Goal: Task Accomplishment & Management: Manage account settings

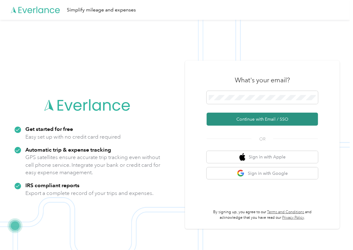
click at [227, 118] on button "Continue with Email / SSO" at bounding box center [263, 119] width 112 height 13
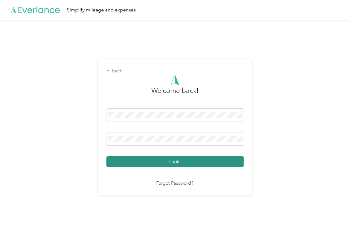
click at [135, 162] on button "Login" at bounding box center [176, 161] width 138 height 11
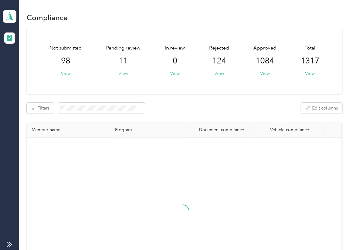
click at [125, 72] on button "View" at bounding box center [124, 73] width 10 height 7
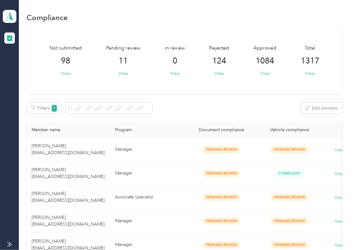
click at [283, 108] on div "Filters 1 Edit columns" at bounding box center [185, 108] width 316 height 11
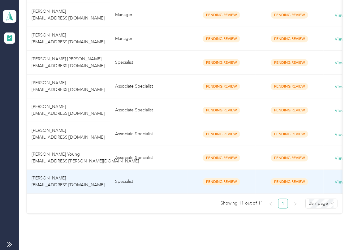
click at [63, 178] on span "[PERSON_NAME] [EMAIL_ADDRESS][DOMAIN_NAME]" at bounding box center [68, 182] width 73 height 12
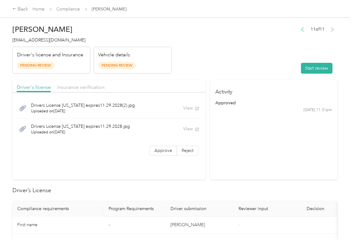
click at [308, 64] on button "Start review" at bounding box center [317, 68] width 32 height 11
click at [205, 51] on header "[PERSON_NAME] [EMAIL_ADDRESS][DOMAIN_NAME] Driver's license and Insurance Pendi…" at bounding box center [175, 48] width 326 height 52
click at [160, 148] on label "Approve" at bounding box center [164, 151] width 28 height 10
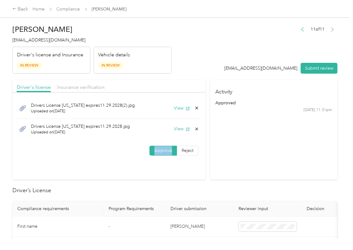
click at [160, 148] on label "Approve" at bounding box center [164, 151] width 28 height 10
click at [178, 107] on button "View" at bounding box center [182, 108] width 16 height 7
click at [178, 128] on button "View" at bounding box center [182, 129] width 16 height 7
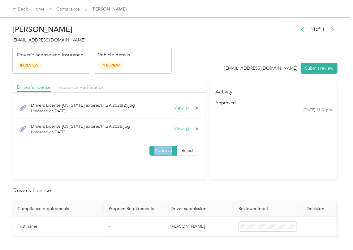
click at [158, 81] on div "Driver's license Insurance verification" at bounding box center [109, 86] width 194 height 12
click at [71, 87] on span "Insurance verification" at bounding box center [80, 87] width 47 height 6
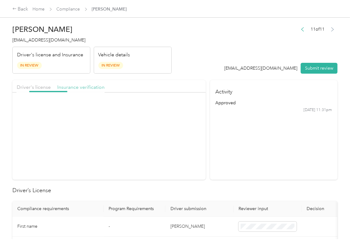
click at [71, 87] on span "Insurance verification" at bounding box center [80, 87] width 47 height 6
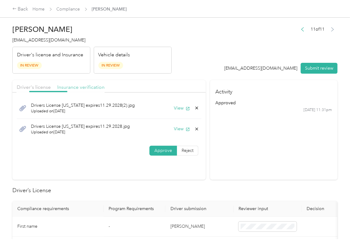
click at [71, 87] on span "Insurance verification" at bounding box center [80, 87] width 47 height 6
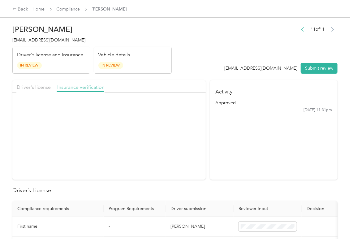
click at [71, 87] on span "Insurance verification" at bounding box center [80, 87] width 47 height 6
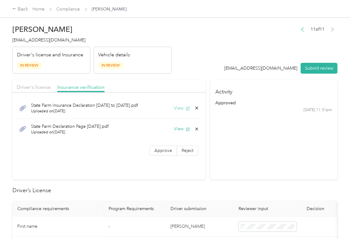
click at [178, 106] on button "View" at bounding box center [182, 108] width 16 height 7
click at [178, 132] on button "View" at bounding box center [182, 129] width 16 height 7
click at [158, 150] on span "Approve" at bounding box center [164, 150] width 18 height 5
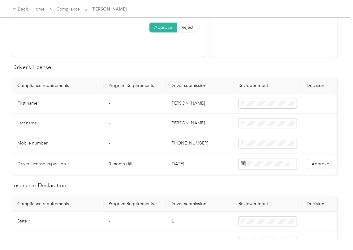
scroll to position [124, 0]
click at [180, 106] on td "[PERSON_NAME]" at bounding box center [200, 103] width 68 height 20
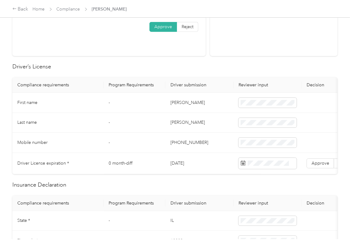
click at [189, 163] on td "[DATE]" at bounding box center [200, 163] width 68 height 21
copy td "[DATE]"
click at [203, 68] on h2 "Driver’s License" at bounding box center [175, 67] width 326 height 8
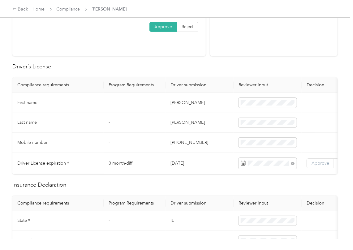
click at [315, 165] on span "Approve" at bounding box center [321, 163] width 18 height 5
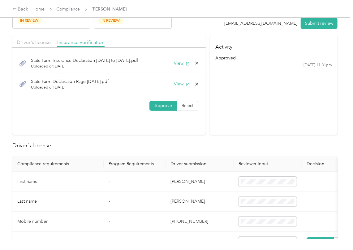
scroll to position [0, 0]
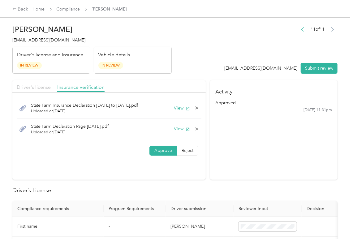
click at [46, 89] on span "Driver's license" at bounding box center [34, 87] width 34 height 6
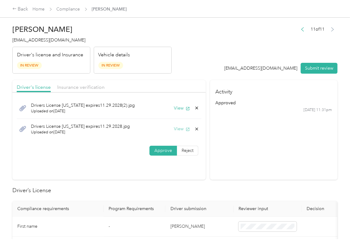
click at [178, 126] on button "View" at bounding box center [182, 129] width 16 height 7
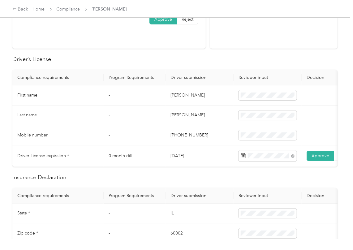
scroll to position [124, 0]
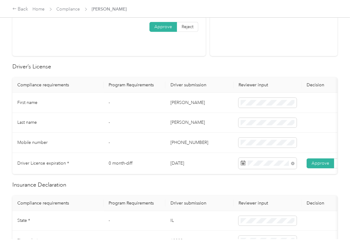
click at [180, 104] on td "[PERSON_NAME]" at bounding box center [200, 103] width 68 height 20
copy td "[PERSON_NAME]"
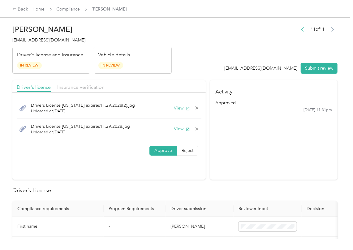
click at [182, 107] on button "View" at bounding box center [182, 108] width 16 height 7
click at [196, 110] on icon at bounding box center [197, 108] width 5 height 5
click at [179, 113] on button "Yes" at bounding box center [179, 113] width 12 height 10
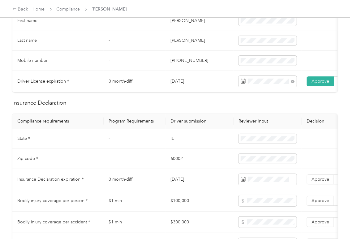
scroll to position [206, 0]
click at [173, 146] on td "IL" at bounding box center [200, 139] width 68 height 20
click at [260, 149] on td at bounding box center [268, 139] width 68 height 20
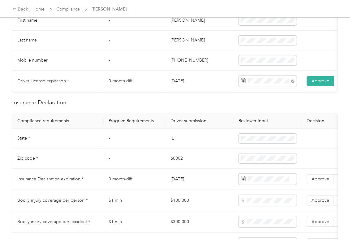
click at [169, 146] on td "IL" at bounding box center [200, 139] width 68 height 20
copy td "IL"
click at [172, 167] on td "60002" at bounding box center [200, 159] width 68 height 20
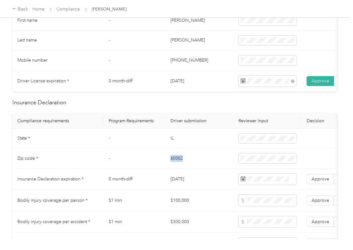
click at [172, 167] on td "60002" at bounding box center [200, 159] width 68 height 20
copy td "60002"
click at [153, 190] on td "0 month-diff" at bounding box center [135, 179] width 62 height 21
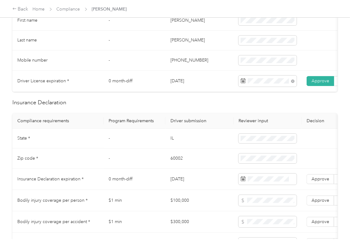
scroll to position [496, 0]
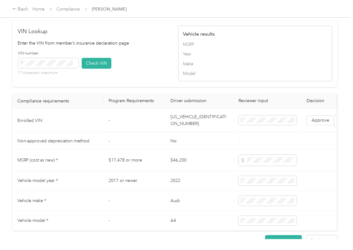
click at [183, 133] on td "[US_VEHICLE_IDENTIFICATION_NUMBER]" at bounding box center [200, 121] width 68 height 24
copy td "[US_VEHICLE_IDENTIFICATION_NUMBER]"
click at [153, 67] on div "VIN number 17 characters maximum Check VIN" at bounding box center [95, 65] width 154 height 29
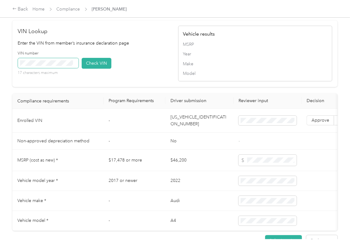
click at [74, 68] on span at bounding box center [48, 63] width 61 height 10
click at [111, 69] on button "Check VIN" at bounding box center [97, 63] width 30 height 11
click at [315, 123] on span "Approve" at bounding box center [321, 120] width 18 height 5
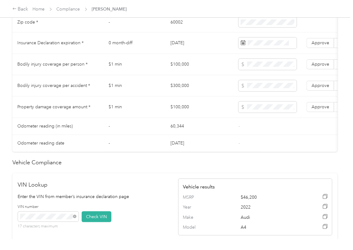
scroll to position [330, 0]
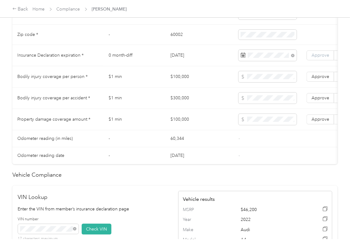
click at [317, 58] on span "Approve" at bounding box center [321, 55] width 18 height 5
click at [190, 81] on td "$100,000" at bounding box center [200, 76] width 68 height 21
click at [177, 84] on td "$100,000" at bounding box center [200, 76] width 68 height 21
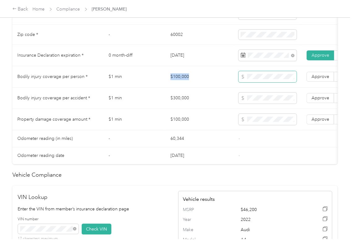
copy td "$100,000"
click at [257, 125] on span at bounding box center [268, 119] width 58 height 11
click at [185, 105] on td "$300,000" at bounding box center [200, 98] width 68 height 21
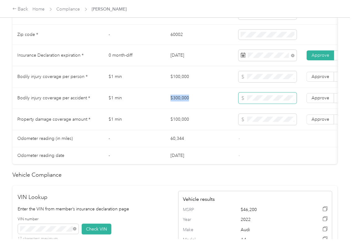
copy td "$300,000"
click at [326, 101] on span "Approve" at bounding box center [321, 97] width 18 height 5
drag, startPoint x: 322, startPoint y: 84, endPoint x: 317, endPoint y: 113, distance: 29.1
click at [322, 79] on span "Approve" at bounding box center [321, 76] width 18 height 5
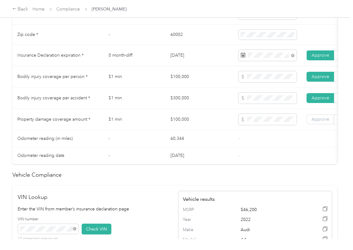
click at [316, 122] on span "Approve" at bounding box center [321, 119] width 18 height 5
click at [133, 124] on td "$1 min" at bounding box center [135, 119] width 62 height 21
click at [169, 88] on td "$100,000" at bounding box center [200, 76] width 68 height 21
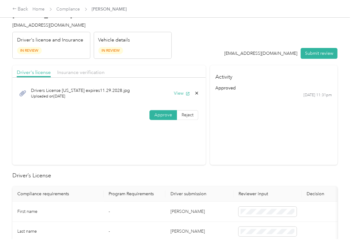
scroll to position [0, 0]
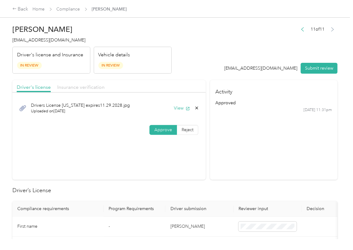
click at [83, 88] on span "Insurance verification" at bounding box center [80, 87] width 47 height 6
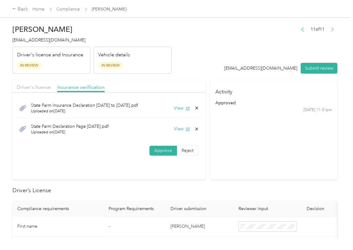
click at [195, 129] on icon at bounding box center [197, 129] width 5 height 5
click at [175, 134] on button "Yes" at bounding box center [179, 134] width 12 height 10
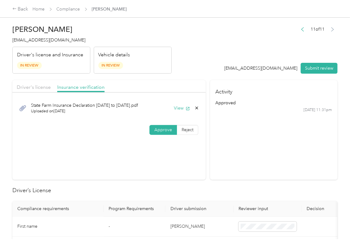
click at [311, 67] on button "Submit review" at bounding box center [319, 68] width 37 height 11
click at [35, 41] on span "[EMAIL_ADDRESS][DOMAIN_NAME]" at bounding box center [48, 39] width 73 height 5
click at [36, 41] on span "[EMAIL_ADDRESS][DOMAIN_NAME]" at bounding box center [48, 39] width 73 height 5
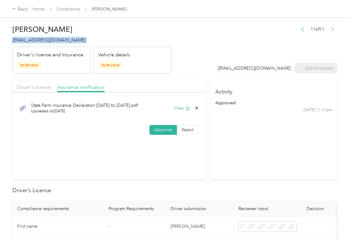
click at [36, 41] on span "[EMAIL_ADDRESS][DOMAIN_NAME]" at bounding box center [48, 39] width 73 height 5
copy span "[EMAIL_ADDRESS][DOMAIN_NAME]"
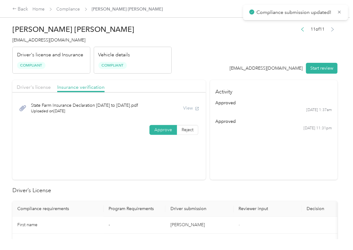
click at [237, 165] on section "Activity approved [DATE] 1:37am approved [DATE] 11:31pm" at bounding box center [274, 130] width 128 height 100
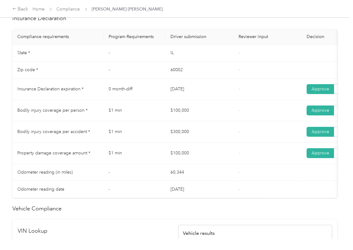
scroll to position [289, 0]
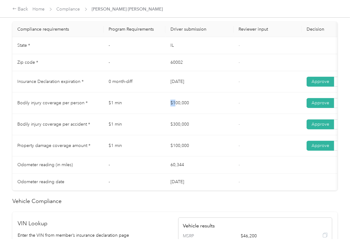
drag, startPoint x: 168, startPoint y: 110, endPoint x: 164, endPoint y: 127, distance: 17.3
click at [190, 110] on tr "Bodily injury coverage per person * $1 min $100,000 - Approve Reject" at bounding box center [230, 103] width 437 height 21
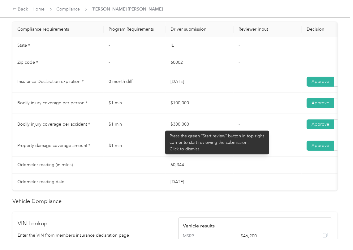
drag, startPoint x: 162, startPoint y: 128, endPoint x: 201, endPoint y: 136, distance: 39.7
click at [199, 135] on tr "Bodily injury coverage per accident * $1 min $300,000 - Approve Reject" at bounding box center [230, 124] width 437 height 21
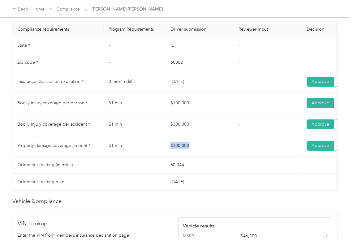
drag, startPoint x: 164, startPoint y: 151, endPoint x: 229, endPoint y: 154, distance: 65.1
click at [219, 154] on tr "Property damage coverage amount * $1 min $100,000 - Approve Reject" at bounding box center [230, 145] width 437 height 21
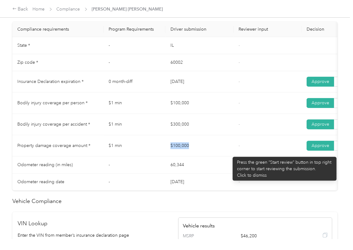
click at [230, 154] on td "$100,000" at bounding box center [200, 145] width 68 height 21
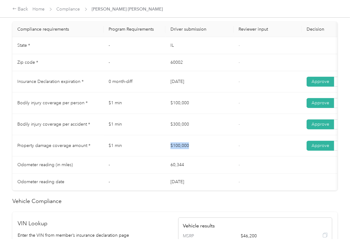
click at [231, 154] on td "$100,000" at bounding box center [200, 145] width 68 height 21
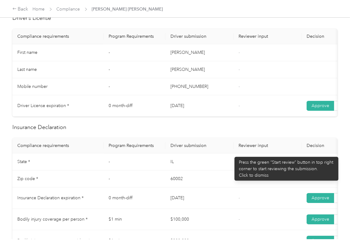
scroll to position [0, 0]
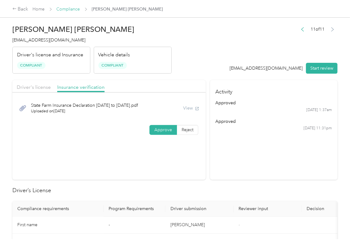
click at [72, 8] on link "Compliance" at bounding box center [69, 9] width 24 height 5
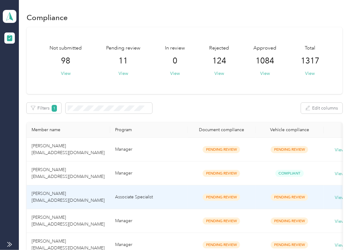
scroll to position [217, 0]
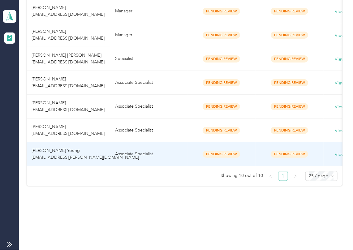
click at [48, 142] on td "[PERSON_NAME] Young [EMAIL_ADDRESS][PERSON_NAME][DOMAIN_NAME]" at bounding box center [69, 154] width 84 height 24
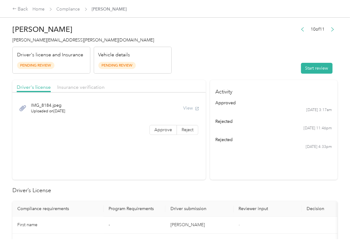
click at [313, 65] on button "Start review" at bounding box center [317, 68] width 32 height 11
drag, startPoint x: 259, startPoint y: 55, endPoint x: 245, endPoint y: 67, distance: 18.9
click at [257, 55] on header "[PERSON_NAME] Young [EMAIL_ADDRESS][PERSON_NAME][DOMAIN_NAME] Driver's license …" at bounding box center [175, 48] width 326 height 52
click at [155, 132] on span "Approve" at bounding box center [164, 129] width 18 height 5
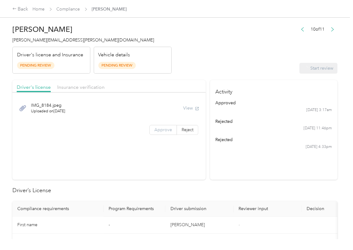
click at [155, 132] on span "Approve" at bounding box center [164, 129] width 18 height 5
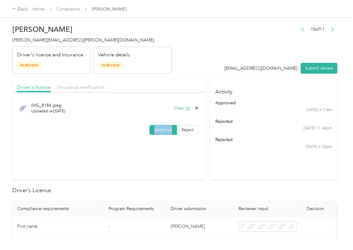
click at [155, 132] on span "Approve" at bounding box center [164, 129] width 18 height 5
click at [179, 107] on button "View" at bounding box center [182, 108] width 16 height 7
click at [180, 83] on div "Driver's license Insurance verification" at bounding box center [109, 86] width 194 height 12
click at [76, 97] on div "IMG_8184.jpeg Uploaded on [DATE] View" at bounding box center [109, 108] width 194 height 25
click at [77, 89] on span "Insurance verification" at bounding box center [80, 87] width 47 height 6
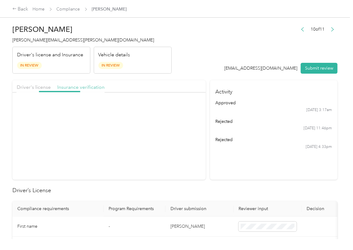
click at [77, 89] on span "Insurance verification" at bounding box center [80, 87] width 47 height 6
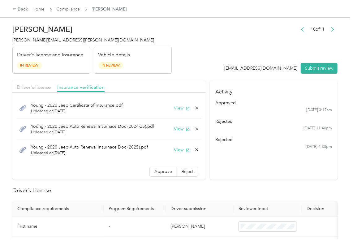
click at [174, 109] on button "View" at bounding box center [182, 108] width 16 height 7
click at [174, 128] on button "View" at bounding box center [182, 129] width 16 height 7
click at [174, 152] on button "View" at bounding box center [182, 150] width 16 height 7
drag, startPoint x: 159, startPoint y: 169, endPoint x: 170, endPoint y: 129, distance: 41.4
click at [159, 169] on label "Approve" at bounding box center [164, 172] width 28 height 10
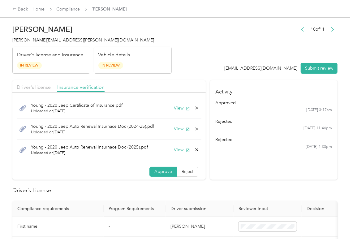
click at [192, 56] on header "[PERSON_NAME] Young [EMAIL_ADDRESS][PERSON_NAME][DOMAIN_NAME] Driver's license …" at bounding box center [175, 48] width 326 height 52
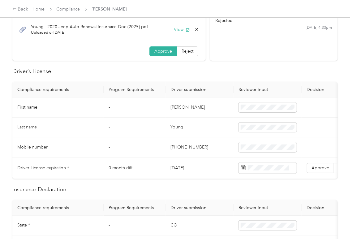
scroll to position [124, 0]
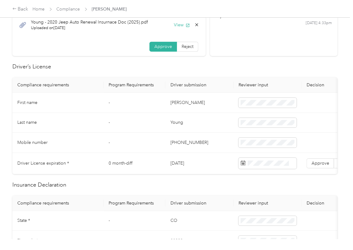
click at [177, 102] on td "[PERSON_NAME]" at bounding box center [200, 103] width 68 height 20
copy td "[PERSON_NAME]"
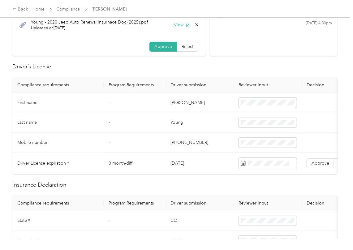
click at [180, 164] on td "[DATE]" at bounding box center [200, 163] width 68 height 21
drag, startPoint x: 180, startPoint y: 164, endPoint x: 221, endPoint y: 167, distance: 40.4
click at [181, 165] on td "[DATE]" at bounding box center [200, 163] width 68 height 21
copy td "[DATE]"
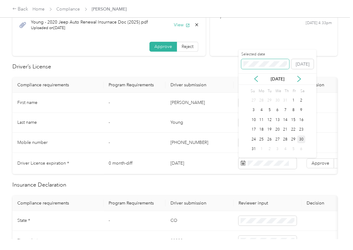
click at [270, 61] on span at bounding box center [266, 64] width 48 height 10
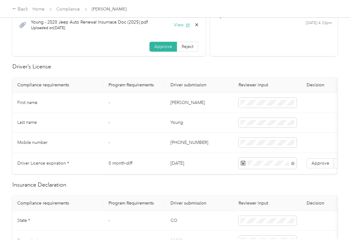
click at [217, 64] on h2 "Driver’s License" at bounding box center [175, 67] width 326 height 8
click at [322, 163] on span "Approve" at bounding box center [321, 163] width 18 height 5
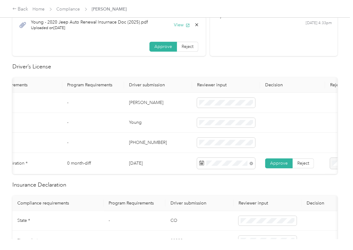
click at [160, 103] on td "[PERSON_NAME]" at bounding box center [158, 103] width 68 height 20
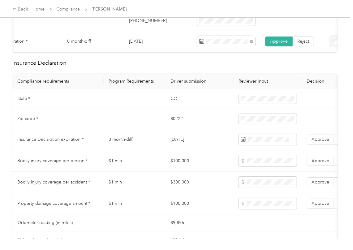
scroll to position [248, 0]
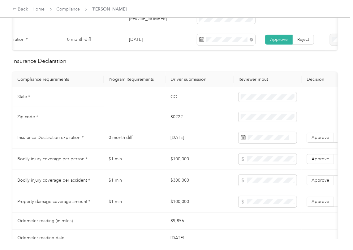
click at [179, 104] on td "CO" at bounding box center [200, 97] width 68 height 20
click at [175, 121] on td "80222" at bounding box center [200, 117] width 68 height 20
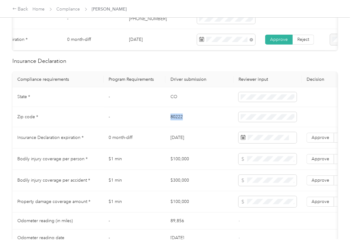
click at [175, 121] on td "80222" at bounding box center [200, 117] width 68 height 20
click at [238, 123] on td at bounding box center [268, 117] width 68 height 20
click at [113, 114] on td "-" at bounding box center [135, 117] width 62 height 20
click at [314, 140] on span "Approve" at bounding box center [321, 137] width 18 height 5
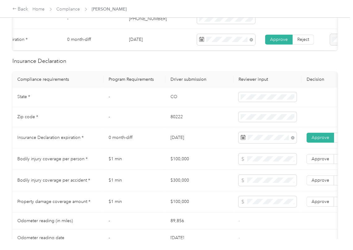
click at [160, 170] on td "$1 min" at bounding box center [135, 159] width 62 height 21
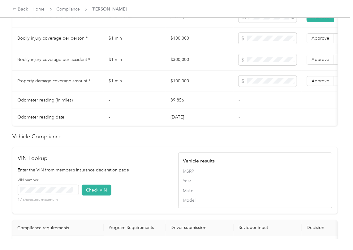
scroll to position [496, 0]
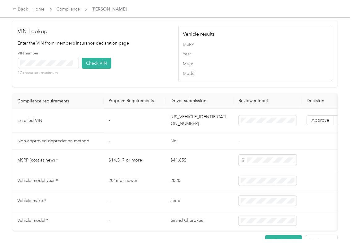
click at [180, 133] on td "[US_VEHICLE_IDENTIFICATION_NUMBER]" at bounding box center [200, 121] width 68 height 24
drag, startPoint x: 154, startPoint y: 81, endPoint x: 59, endPoint y: 84, distance: 95.2
click at [152, 80] on div "VIN number 17 characters maximum Check VIN" at bounding box center [95, 65] width 154 height 29
click at [58, 68] on span at bounding box center [48, 63] width 61 height 10
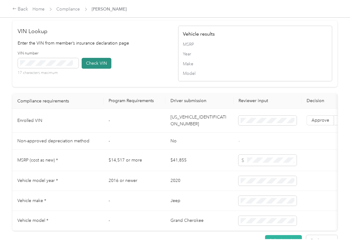
click at [92, 69] on button "Check VIN" at bounding box center [97, 63] width 30 height 11
click at [318, 126] on label "Approve" at bounding box center [321, 121] width 28 height 10
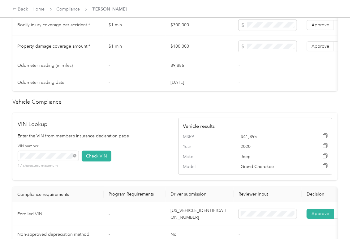
scroll to position [289, 0]
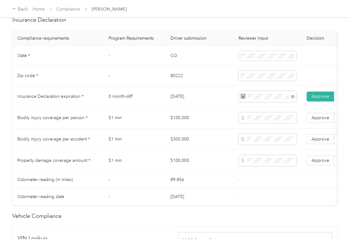
click at [179, 117] on td "$100,000" at bounding box center [200, 117] width 68 height 21
click at [182, 145] on td "$300,000" at bounding box center [200, 139] width 68 height 21
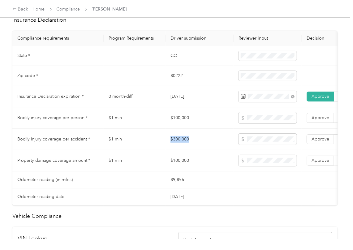
click at [182, 145] on td "$300,000" at bounding box center [200, 139] width 68 height 21
drag, startPoint x: 319, startPoint y: 143, endPoint x: 321, endPoint y: 135, distance: 8.1
click at [319, 143] on label "Approve" at bounding box center [321, 139] width 28 height 10
click at [321, 123] on label "Approve" at bounding box center [321, 118] width 28 height 10
click at [322, 163] on span "Approve" at bounding box center [321, 160] width 18 height 5
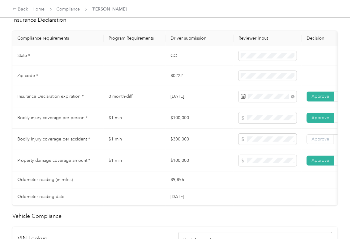
click at [323, 142] on span "Approve" at bounding box center [321, 139] width 18 height 5
drag, startPoint x: 198, startPoint y: 132, endPoint x: 189, endPoint y: 142, distance: 14.3
click at [199, 129] on td "$100,000" at bounding box center [200, 117] width 68 height 21
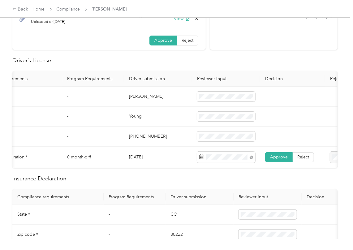
scroll to position [0, 0]
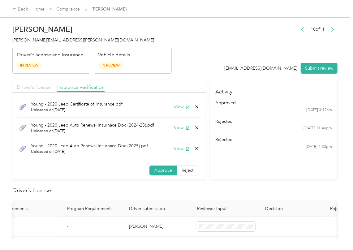
click at [40, 84] on span "Driver's license" at bounding box center [34, 87] width 34 height 6
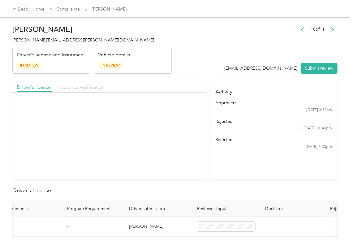
click at [74, 88] on span "Insurance verification" at bounding box center [80, 87] width 47 height 6
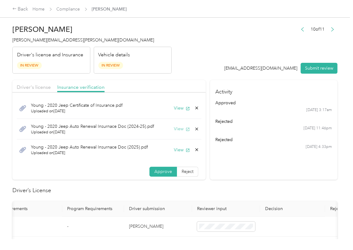
click at [176, 128] on button "View" at bounding box center [182, 129] width 16 height 7
click at [195, 130] on icon at bounding box center [197, 129] width 5 height 5
click at [168, 138] on button "Yes" at bounding box center [173, 134] width 12 height 10
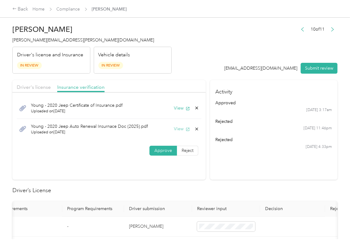
click at [180, 130] on button "View" at bounding box center [182, 129] width 16 height 7
click at [235, 136] on ul "approved [DATE] 3:17am rejected [DATE] 11:46pm rejected [DATE] 4:33pm" at bounding box center [274, 125] width 117 height 50
click at [180, 127] on button "View" at bounding box center [182, 129] width 16 height 7
click at [130, 154] on div "Approve Reject" at bounding box center [109, 151] width 194 height 10
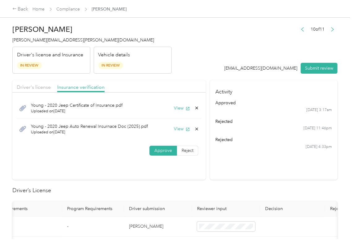
drag, startPoint x: 55, startPoint y: 131, endPoint x: 74, endPoint y: 131, distance: 18.6
click at [74, 131] on span "Uploaded on [DATE]" at bounding box center [89, 133] width 117 height 6
click at [308, 62] on div "10 of 11 [EMAIL_ADDRESS][DOMAIN_NAME] Submit review" at bounding box center [281, 49] width 113 height 49
click at [312, 66] on button "Submit review" at bounding box center [319, 68] width 37 height 11
click at [65, 37] on span "[PERSON_NAME][EMAIL_ADDRESS][PERSON_NAME][DOMAIN_NAME]" at bounding box center [83, 39] width 142 height 5
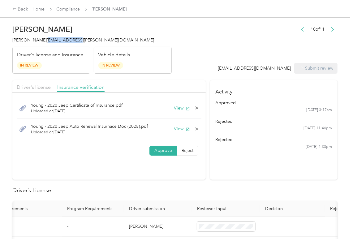
click at [65, 37] on span "[PERSON_NAME][EMAIL_ADDRESS][PERSON_NAME][DOMAIN_NAME]" at bounding box center [83, 39] width 142 height 5
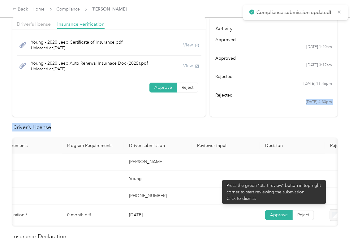
scroll to position [248, 0]
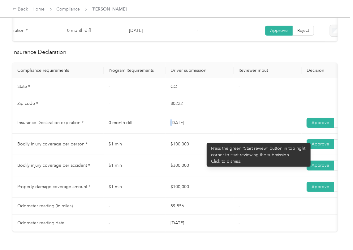
drag, startPoint x: 174, startPoint y: 133, endPoint x: 192, endPoint y: 134, distance: 18.4
click at [192, 134] on td "[DATE]" at bounding box center [200, 122] width 68 height 21
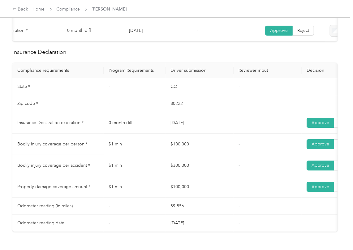
drag, startPoint x: 190, startPoint y: 158, endPoint x: 158, endPoint y: 172, distance: 35.5
click at [196, 155] on tr "Bodily injury coverage per person * $1 min $100,000 - Approve Reject" at bounding box center [230, 144] width 437 height 21
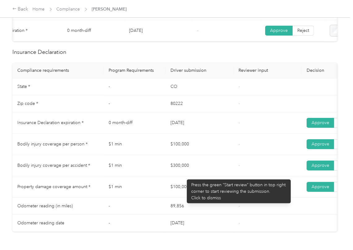
drag, startPoint x: 158, startPoint y: 172, endPoint x: 191, endPoint y: 184, distance: 35.8
click at [197, 177] on tr "Bodily injury coverage per accident * $1 min $300,000 - Approve Reject" at bounding box center [230, 165] width 437 height 21
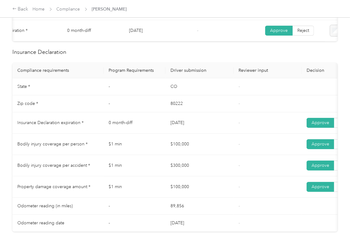
drag, startPoint x: 191, startPoint y: 190, endPoint x: 234, endPoint y: 190, distance: 43.1
click at [206, 190] on tr "Property damage coverage amount * $1 min $100,000 - Approve Reject" at bounding box center [230, 187] width 437 height 21
click at [234, 190] on td "-" at bounding box center [268, 187] width 68 height 21
drag, startPoint x: 169, startPoint y: 151, endPoint x: 185, endPoint y: 157, distance: 16.9
click at [184, 148] on td "$100,000" at bounding box center [200, 144] width 68 height 21
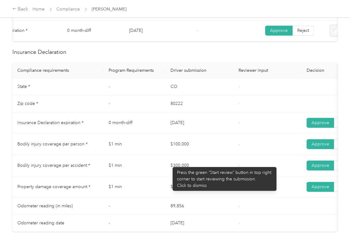
drag, startPoint x: 170, startPoint y: 164, endPoint x: 159, endPoint y: 190, distance: 27.8
click at [200, 173] on td "$300,000" at bounding box center [200, 165] width 68 height 21
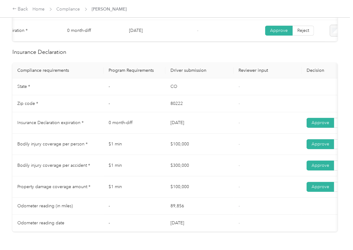
drag, startPoint x: 159, startPoint y: 190, endPoint x: 235, endPoint y: 190, distance: 76.2
click at [221, 190] on tr "Property damage coverage amount * $1 min $100,000 - Approve Reject" at bounding box center [230, 187] width 437 height 21
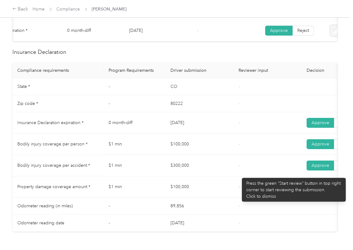
click at [239, 168] on span "-" at bounding box center [239, 165] width 1 height 5
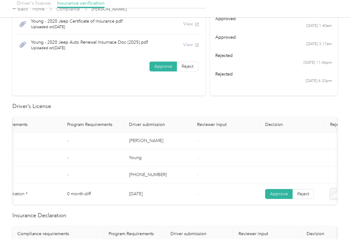
scroll to position [0, 0]
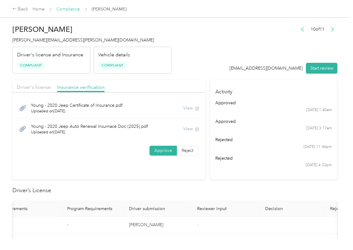
click at [72, 9] on link "Compliance" at bounding box center [69, 9] width 24 height 5
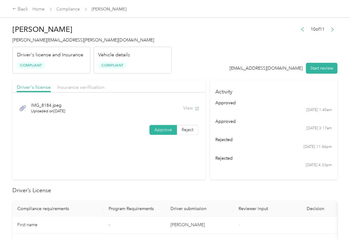
click at [195, 34] on header "[PERSON_NAME] Young [EMAIL_ADDRESS][PERSON_NAME][DOMAIN_NAME] Driver's license …" at bounding box center [175, 48] width 326 height 52
click at [77, 9] on link "Compliance" at bounding box center [69, 9] width 24 height 5
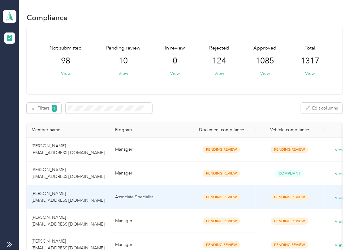
click at [81, 200] on span "[PERSON_NAME] [EMAIL_ADDRESS][DOMAIN_NAME]" at bounding box center [68, 197] width 73 height 12
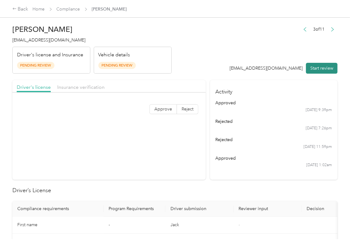
click at [316, 70] on button "Start review" at bounding box center [322, 68] width 32 height 11
click at [248, 53] on div "3 of 11 [EMAIL_ADDRESS][DOMAIN_NAME] Start review" at bounding box center [281, 49] width 115 height 49
click at [158, 110] on span "Approve" at bounding box center [164, 109] width 18 height 5
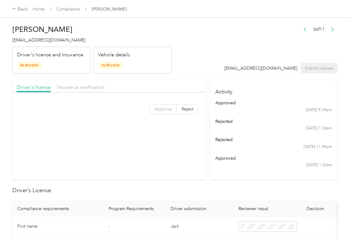
click at [158, 110] on span "Approve" at bounding box center [164, 109] width 18 height 5
click at [163, 109] on span "Approve" at bounding box center [164, 109] width 18 height 5
click at [96, 87] on span "Insurance verification" at bounding box center [80, 87] width 47 height 6
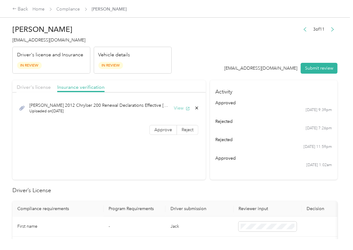
click at [181, 110] on button "View" at bounding box center [182, 108] width 16 height 7
click at [166, 130] on span "Approve" at bounding box center [164, 129] width 18 height 5
click at [43, 90] on div "Driver's license" at bounding box center [34, 88] width 34 height 8
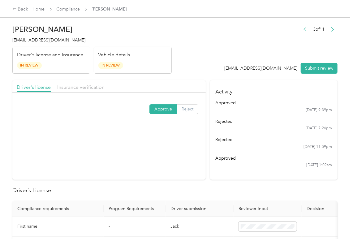
click at [182, 109] on span "Reject" at bounding box center [188, 109] width 12 height 5
drag, startPoint x: 114, startPoint y: 177, endPoint x: 61, endPoint y: 170, distance: 53.6
click at [114, 177] on span "No Driver's License Upload" at bounding box center [114, 173] width 38 height 12
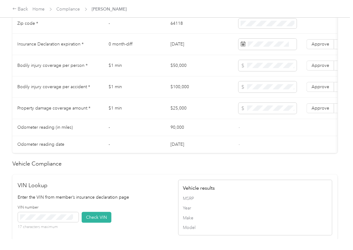
scroll to position [558, 0]
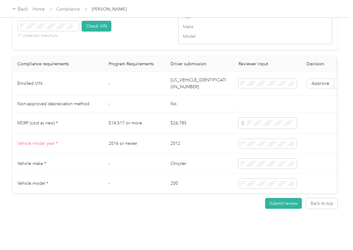
click at [201, 76] on td "[US_VEHICLE_IDENTIFICATION_NUMBER]" at bounding box center [200, 84] width 68 height 24
click at [113, 134] on td "2016 or newer" at bounding box center [135, 144] width 62 height 20
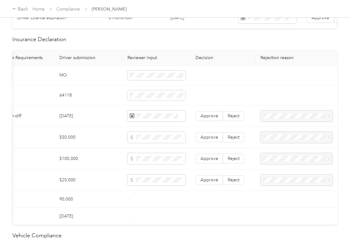
scroll to position [269, 0]
click at [232, 119] on span "Reject" at bounding box center [234, 116] width 12 height 5
click at [292, 122] on span at bounding box center [297, 116] width 72 height 11
click at [286, 158] on span "Expired Insurance Policy" at bounding box center [286, 159] width 48 height 5
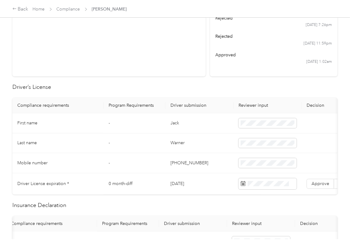
scroll to position [0, 0]
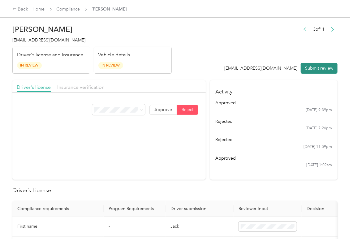
click at [323, 68] on button "Submit review" at bounding box center [319, 68] width 37 height 11
click at [30, 38] on span "[EMAIL_ADDRESS][DOMAIN_NAME]" at bounding box center [48, 39] width 73 height 5
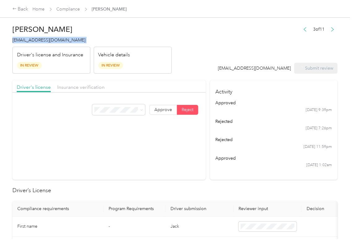
click at [30, 38] on span "[EMAIL_ADDRESS][DOMAIN_NAME]" at bounding box center [48, 39] width 73 height 5
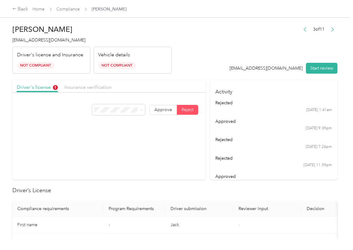
click at [144, 172] on section "Driver's license Insurance verification Approve Reject" at bounding box center [109, 130] width 194 height 100
click at [188, 167] on section "Driver's license Insurance verification Approve Reject" at bounding box center [109, 130] width 194 height 100
click at [63, 9] on link "Compliance" at bounding box center [69, 9] width 24 height 5
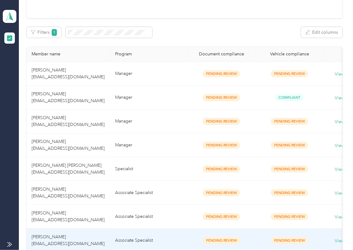
scroll to position [169, 0]
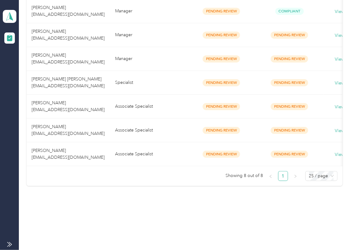
click at [39, 149] on span "[PERSON_NAME] [EMAIL_ADDRESS][DOMAIN_NAME]" at bounding box center [68, 154] width 73 height 12
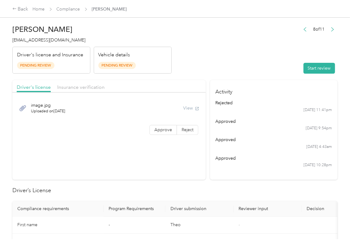
click at [274, 72] on header "[PERSON_NAME] [EMAIL_ADDRESS][DOMAIN_NAME] Driver's license and Insurance Pendi…" at bounding box center [175, 48] width 326 height 52
click at [315, 68] on button "Start review" at bounding box center [320, 68] width 32 height 11
click at [207, 60] on header "[PERSON_NAME] [EMAIL_ADDRESS][DOMAIN_NAME] Driver's license and Insurance Pendi…" at bounding box center [175, 48] width 326 height 52
click at [159, 133] on span "Approve" at bounding box center [164, 129] width 18 height 5
click at [151, 129] on label "Approve" at bounding box center [164, 130] width 28 height 10
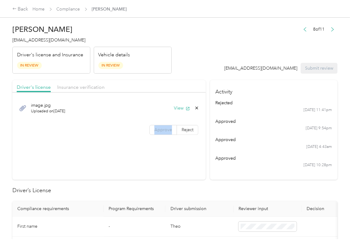
click at [151, 129] on label "Approve" at bounding box center [164, 130] width 28 height 10
click at [151, 129] on span at bounding box center [163, 129] width 27 height 9
click at [177, 108] on button "View" at bounding box center [182, 108] width 16 height 7
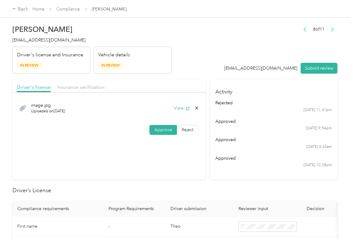
click at [170, 60] on div "Vehicle details In Review" at bounding box center [133, 60] width 78 height 27
click at [76, 89] on span "Insurance verification" at bounding box center [80, 87] width 47 height 6
click at [77, 89] on span "Insurance verification" at bounding box center [80, 87] width 47 height 6
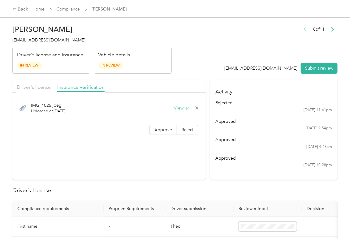
click at [177, 108] on button "View" at bounding box center [182, 108] width 16 height 7
click at [162, 133] on span "Approve" at bounding box center [164, 129] width 18 height 5
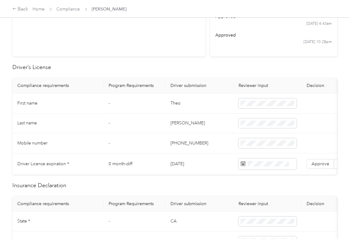
scroll to position [124, 0]
click at [176, 105] on td "Theo" at bounding box center [200, 103] width 68 height 20
click at [172, 164] on td "[DATE]" at bounding box center [200, 163] width 68 height 21
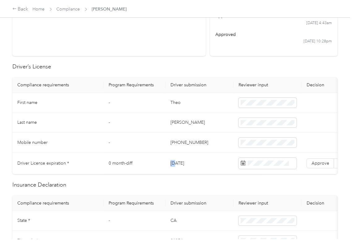
click at [172, 164] on td "[DATE]" at bounding box center [200, 163] width 68 height 21
click at [316, 166] on span "Approve" at bounding box center [321, 163] width 18 height 5
click at [288, 188] on h2 "Insurance Declaration" at bounding box center [175, 185] width 326 height 8
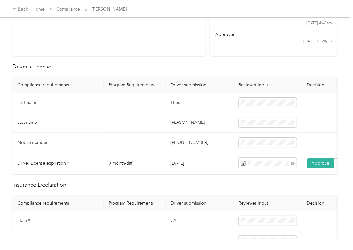
scroll to position [248, 0]
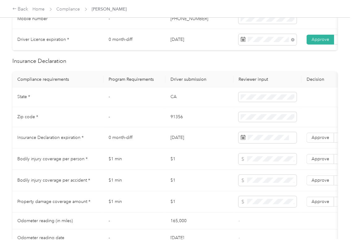
click at [174, 107] on td "CA" at bounding box center [200, 97] width 68 height 20
click at [248, 107] on td at bounding box center [268, 97] width 68 height 20
click at [173, 127] on td "91356" at bounding box center [200, 117] width 68 height 20
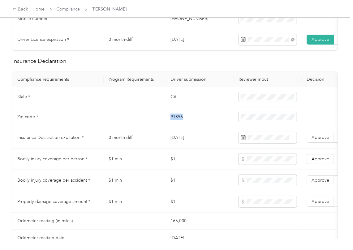
click at [173, 127] on td "91356" at bounding box center [200, 117] width 68 height 20
click at [184, 145] on td "[DATE]" at bounding box center [200, 137] width 68 height 21
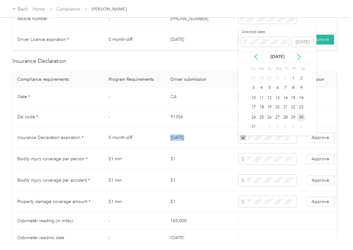
click at [184, 145] on td "[DATE]" at bounding box center [200, 137] width 68 height 21
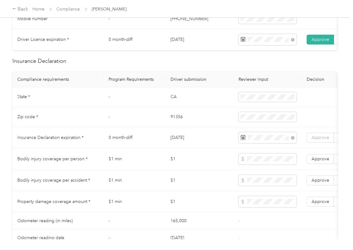
click at [319, 140] on span "Approve" at bounding box center [321, 137] width 18 height 5
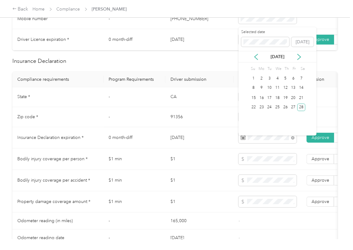
click at [159, 149] on td "0 month-diff" at bounding box center [135, 137] width 62 height 21
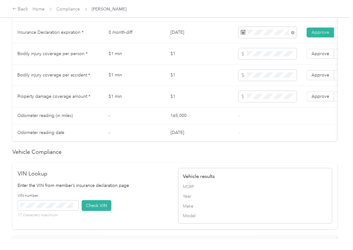
scroll to position [454, 0]
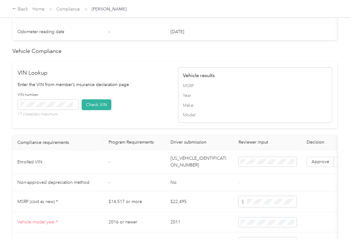
click at [185, 170] on td "[US_VEHICLE_IDENTIFICATION_NUMBER]" at bounding box center [200, 163] width 68 height 24
click at [186, 174] on td "[US_VEHICLE_IDENTIFICATION_NUMBER]" at bounding box center [200, 163] width 68 height 24
click at [134, 88] on p "Enter the VIN from member’s insurance declaration page" at bounding box center [95, 84] width 154 height 7
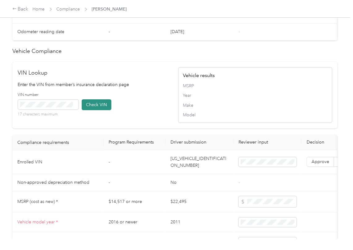
click at [96, 110] on button "Check VIN" at bounding box center [97, 104] width 30 height 11
click at [319, 165] on span "Approve" at bounding box center [321, 162] width 18 height 5
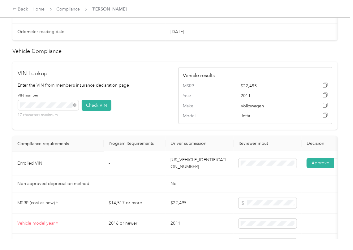
scroll to position [289, 0]
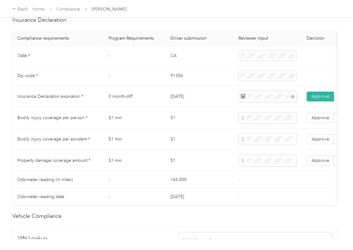
click at [206, 168] on td "$1" at bounding box center [200, 160] width 68 height 21
click at [307, 165] on label "Approve" at bounding box center [321, 161] width 28 height 10
click at [313, 142] on span "Approve" at bounding box center [321, 139] width 18 height 5
click at [313, 120] on label "Approve" at bounding box center [321, 118] width 28 height 10
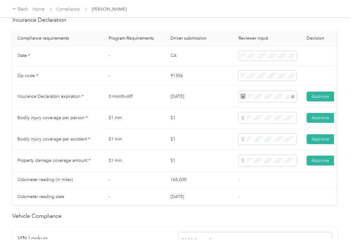
click at [222, 139] on td "$1" at bounding box center [200, 139] width 68 height 21
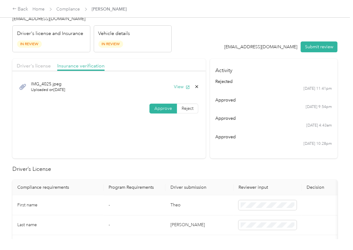
scroll to position [0, 0]
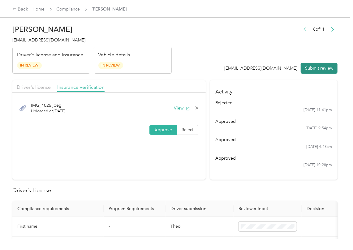
click at [305, 70] on button "Submit review" at bounding box center [319, 68] width 37 height 11
click at [53, 43] on h4 "[EMAIL_ADDRESS][DOMAIN_NAME]" at bounding box center [92, 40] width 160 height 7
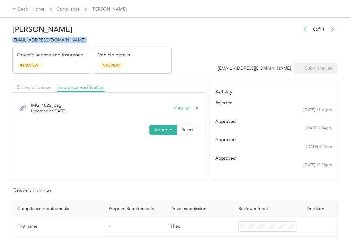
click at [53, 43] on h4 "[EMAIL_ADDRESS][DOMAIN_NAME]" at bounding box center [92, 40] width 160 height 7
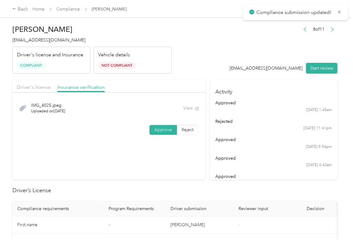
click at [72, 7] on link "Compliance" at bounding box center [69, 9] width 24 height 5
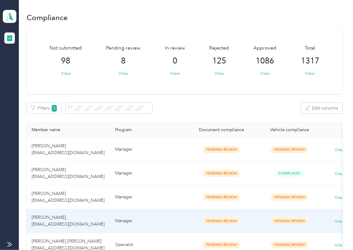
click at [65, 215] on td "[PERSON_NAME] [EMAIL_ADDRESS][DOMAIN_NAME]" at bounding box center [69, 221] width 84 height 24
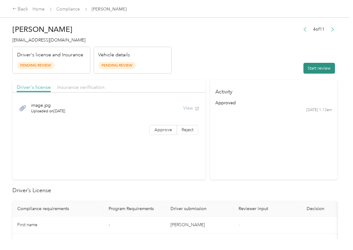
click at [317, 68] on button "Start review" at bounding box center [320, 68] width 32 height 11
drag, startPoint x: 275, startPoint y: 55, endPoint x: 213, endPoint y: 108, distance: 81.7
click at [274, 55] on header "[PERSON_NAME] [EMAIL_ADDRESS][DOMAIN_NAME] Driver's license and Insurance Pendi…" at bounding box center [175, 48] width 326 height 52
click at [160, 131] on span "Approve" at bounding box center [164, 129] width 18 height 5
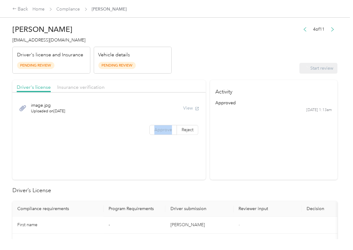
click at [160, 131] on span "Approve" at bounding box center [164, 129] width 18 height 5
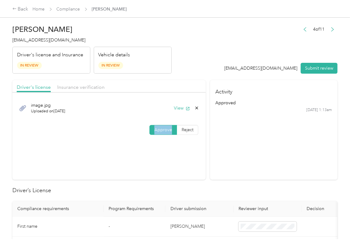
click at [160, 131] on span "Approve" at bounding box center [164, 129] width 18 height 5
click at [185, 112] on div "image.jpg Uploaded on [DATE] View" at bounding box center [109, 108] width 185 height 21
click at [183, 109] on button "View" at bounding box center [182, 108] width 16 height 7
click at [183, 90] on div "Driver's license Insurance verification" at bounding box center [109, 86] width 194 height 12
click at [106, 90] on div "Driver's license Insurance verification" at bounding box center [109, 86] width 194 height 12
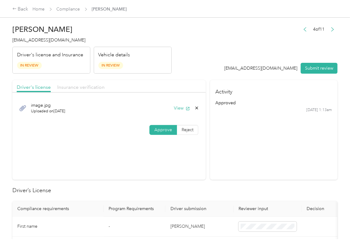
click at [94, 89] on span "Insurance verification" at bounding box center [80, 87] width 47 height 6
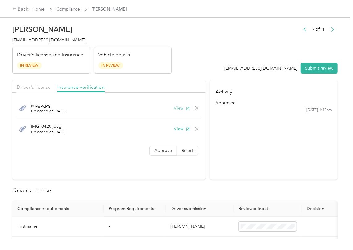
click at [178, 108] on button "View" at bounding box center [182, 108] width 16 height 7
click at [178, 128] on button "View" at bounding box center [182, 129] width 16 height 7
click at [160, 152] on span "Approve" at bounding box center [164, 150] width 18 height 5
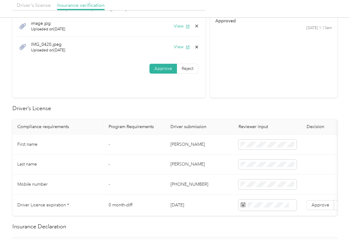
scroll to position [82, 0]
click at [170, 144] on td "[PERSON_NAME]" at bounding box center [200, 144] width 68 height 20
click at [238, 143] on td at bounding box center [268, 144] width 68 height 20
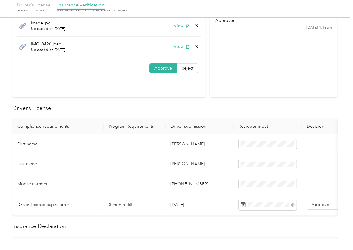
click at [89, 151] on td "First name" at bounding box center [57, 144] width 91 height 20
click at [316, 203] on span "Approve" at bounding box center [321, 204] width 18 height 5
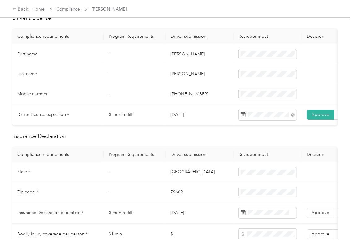
scroll to position [289, 0]
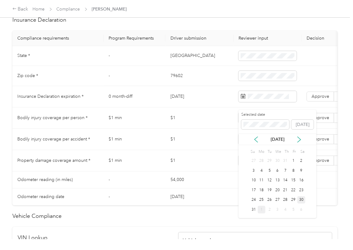
click at [260, 208] on div "1" at bounding box center [262, 210] width 8 height 8
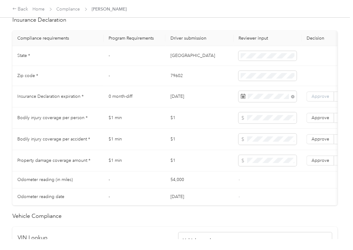
drag, startPoint x: 315, startPoint y: 91, endPoint x: 318, endPoint y: 99, distance: 8.9
click at [315, 86] on td at bounding box center [334, 76] width 65 height 20
click at [318, 99] on span "Approve" at bounding box center [321, 96] width 18 height 5
click at [267, 121] on span at bounding box center [268, 117] width 58 height 11
click at [256, 150] on td at bounding box center [268, 139] width 68 height 21
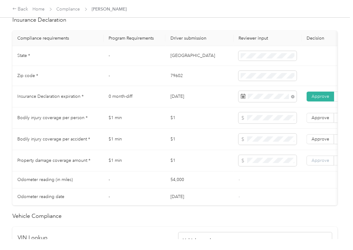
click at [312, 163] on span "Approve" at bounding box center [321, 160] width 18 height 5
click at [319, 142] on span "Approve" at bounding box center [321, 139] width 18 height 5
click at [321, 120] on span "Approve" at bounding box center [321, 117] width 18 height 5
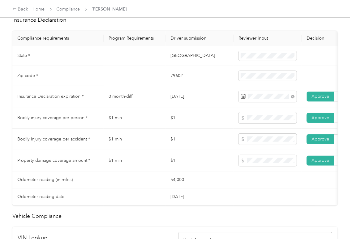
click at [168, 63] on td "[GEOGRAPHIC_DATA]" at bounding box center [200, 56] width 68 height 20
click at [177, 84] on td "79602" at bounding box center [200, 76] width 68 height 20
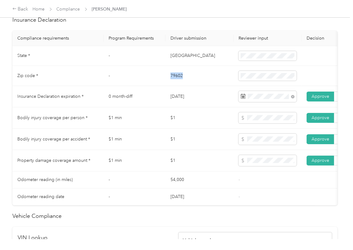
click at [177, 84] on td "79602" at bounding box center [200, 76] width 68 height 20
click at [175, 78] on td "79602" at bounding box center [200, 76] width 68 height 20
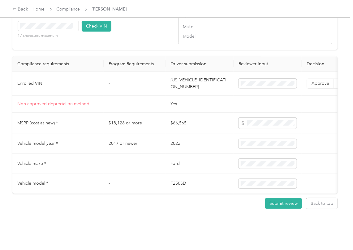
scroll to position [537, 0]
click at [206, 94] on td "[US_VEHICLE_IDENTIFICATION_NUMBER]" at bounding box center [200, 84] width 68 height 24
click at [90, 32] on button "Check VIN" at bounding box center [97, 26] width 30 height 11
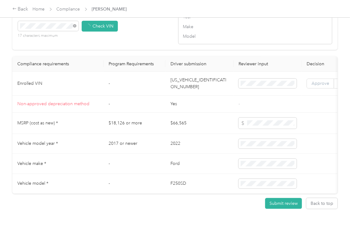
click at [331, 89] on label "Approve" at bounding box center [321, 84] width 28 height 10
click at [315, 86] on span "Approve" at bounding box center [321, 83] width 18 height 5
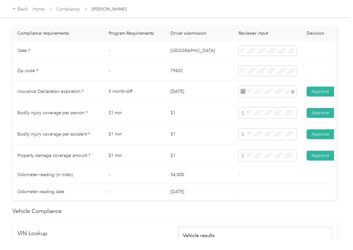
scroll to position [291, 0]
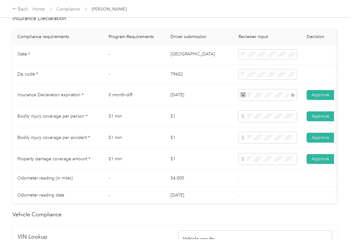
click at [202, 136] on td "$1" at bounding box center [200, 137] width 68 height 21
click at [127, 81] on td "-" at bounding box center [135, 74] width 62 height 20
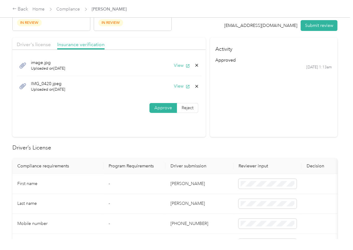
scroll to position [0, 0]
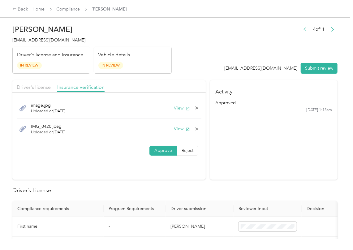
click at [181, 106] on button "View" at bounding box center [182, 108] width 16 height 7
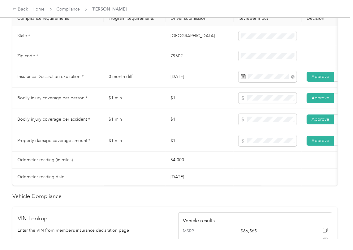
scroll to position [289, 0]
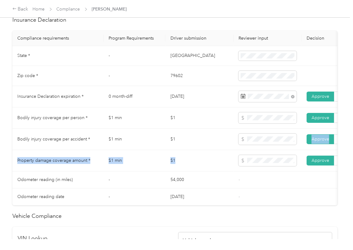
drag, startPoint x: 196, startPoint y: 166, endPoint x: 190, endPoint y: 148, distance: 19.6
click at [191, 148] on tbody "State * - [US_STATE] Zip code * - 79602 Insurance Declaration expiration * 0 mo…" at bounding box center [230, 126] width 437 height 160
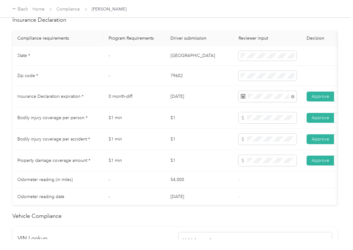
click at [159, 120] on td "$1 min" at bounding box center [135, 117] width 62 height 21
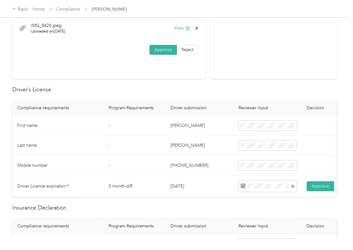
scroll to position [0, 0]
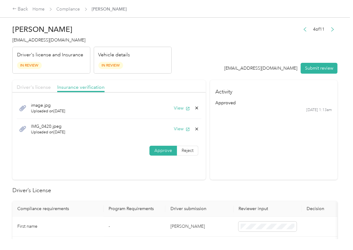
click at [36, 85] on span "Driver's license" at bounding box center [34, 87] width 34 height 6
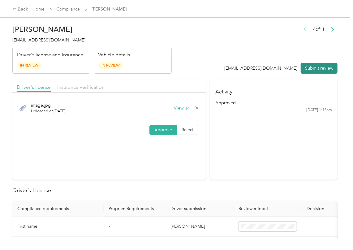
click at [323, 66] on button "Submit review" at bounding box center [319, 68] width 37 height 11
click at [34, 40] on span "[EMAIL_ADDRESS][DOMAIN_NAME]" at bounding box center [48, 39] width 73 height 5
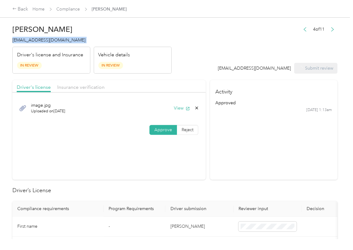
click at [34, 40] on span "[EMAIL_ADDRESS][DOMAIN_NAME]" at bounding box center [48, 39] width 73 height 5
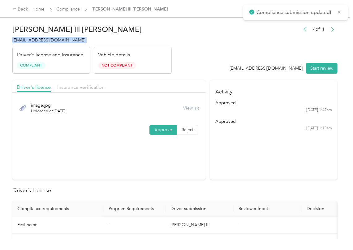
click at [234, 166] on section "Activity approved [DATE] 1:47am approved [DATE] 1:13am" at bounding box center [274, 130] width 128 height 100
click at [68, 7] on link "Compliance" at bounding box center [69, 9] width 24 height 5
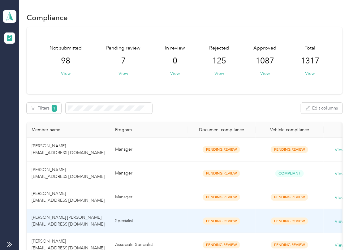
click at [44, 220] on span "[PERSON_NAME] [PERSON_NAME] [EMAIL_ADDRESS][DOMAIN_NAME]" at bounding box center [69, 221] width 74 height 12
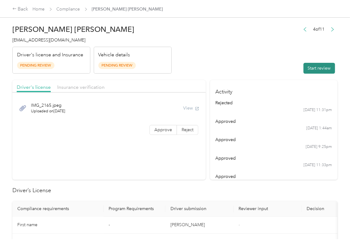
click at [310, 68] on button "Start review" at bounding box center [320, 68] width 32 height 11
click at [252, 67] on header "[PERSON_NAME] [PERSON_NAME] [EMAIL_ADDRESS][DOMAIN_NAME] Driver's license and I…" at bounding box center [175, 48] width 326 height 52
click at [160, 129] on span "Approve" at bounding box center [164, 129] width 18 height 5
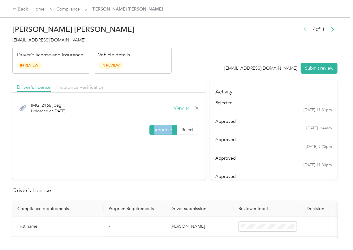
click at [160, 129] on span "Approve" at bounding box center [164, 129] width 18 height 5
click at [180, 108] on button "View" at bounding box center [182, 108] width 16 height 7
click at [175, 81] on div "Driver's license Insurance verification" at bounding box center [109, 86] width 194 height 12
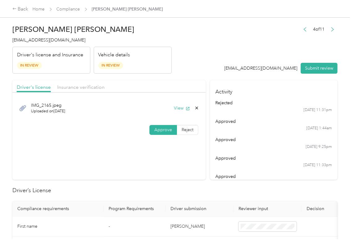
click at [87, 92] on div "Driver's license Insurance verification" at bounding box center [109, 86] width 194 height 12
click at [87, 90] on span "Insurance verification" at bounding box center [80, 87] width 47 height 6
click at [87, 88] on span "Insurance verification" at bounding box center [80, 87] width 47 height 6
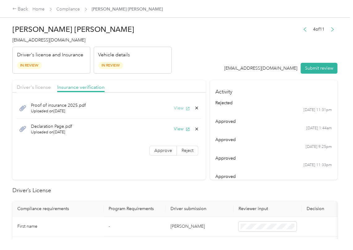
click at [186, 111] on icon "button" at bounding box center [188, 109] width 4 height 4
click at [179, 132] on button "View" at bounding box center [182, 129] width 16 height 7
click at [162, 150] on span "Approve" at bounding box center [164, 150] width 18 height 5
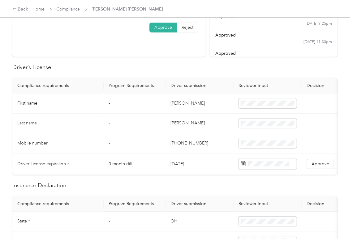
scroll to position [124, 0]
click at [182, 167] on td "[DATE]" at bounding box center [200, 163] width 68 height 21
click at [197, 85] on th "Driver submission" at bounding box center [200, 84] width 68 height 15
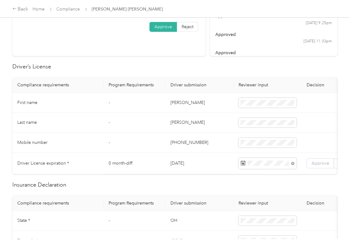
click at [320, 165] on span "Approve" at bounding box center [321, 163] width 18 height 5
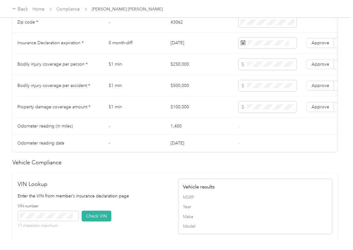
scroll to position [330, 0]
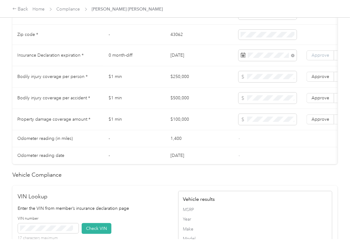
click at [317, 58] on span "Approve" at bounding box center [321, 55] width 18 height 5
click at [134, 96] on td "$1 min" at bounding box center [135, 98] width 62 height 21
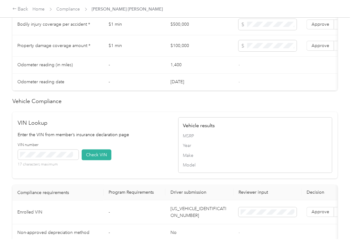
scroll to position [496, 0]
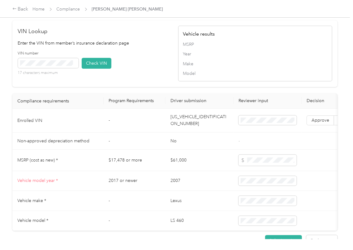
click at [183, 131] on td "[US_VEHICLE_IDENTIFICATION_NUMBER]" at bounding box center [200, 121] width 68 height 24
click at [143, 72] on div "VIN number 17 characters maximum Check VIN" at bounding box center [95, 65] width 154 height 29
click at [108, 69] on button "Check VIN" at bounding box center [97, 63] width 30 height 11
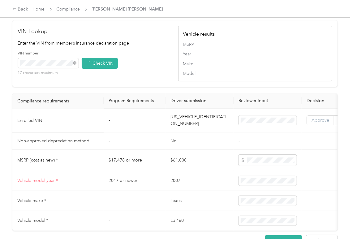
click at [330, 126] on label "Approve" at bounding box center [321, 121] width 28 height 10
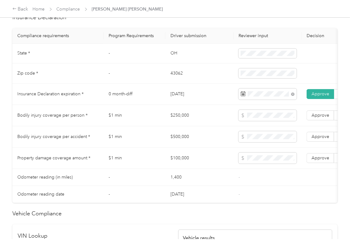
scroll to position [289, 0]
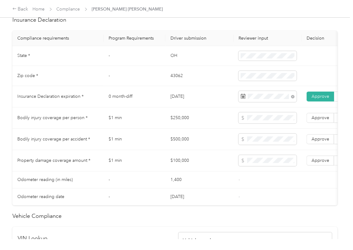
click at [172, 65] on td "OH" at bounding box center [200, 56] width 68 height 20
click at [174, 82] on td "43062" at bounding box center [200, 76] width 68 height 20
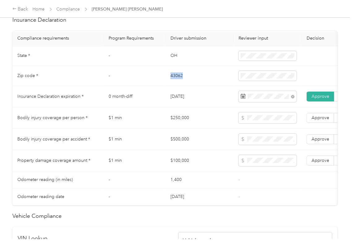
click at [174, 82] on td "43062" at bounding box center [200, 76] width 68 height 20
click at [18, 86] on td "Zip code *" at bounding box center [57, 76] width 91 height 20
click at [211, 86] on td "43062" at bounding box center [200, 76] width 68 height 20
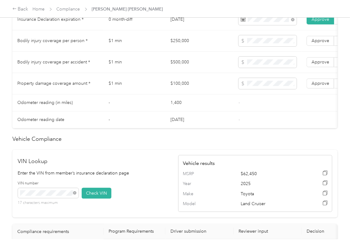
scroll to position [496, 0]
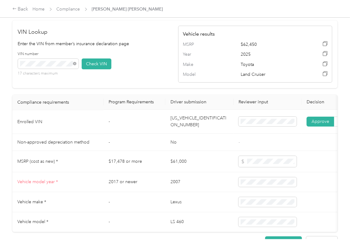
click at [191, 134] on td "[US_VEHICLE_IDENTIFICATION_NUMBER]" at bounding box center [200, 122] width 68 height 24
click at [154, 88] on div "VIN Lookup Enter the VIN from member’s insurance declaration page VIN number 17…" at bounding box center [175, 54] width 326 height 68
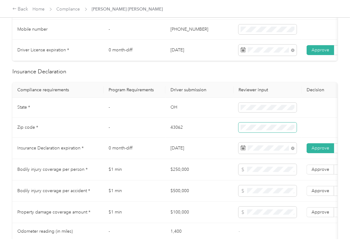
scroll to position [330, 0]
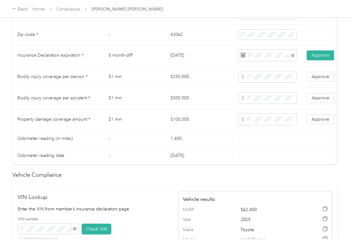
drag, startPoint x: 320, startPoint y: 129, endPoint x: 316, endPoint y: 112, distance: 17.1
click at [320, 122] on span "Approve" at bounding box center [321, 119] width 18 height 5
click at [315, 101] on span "Approve" at bounding box center [321, 97] width 18 height 5
click at [320, 82] on label "Approve" at bounding box center [321, 77] width 28 height 10
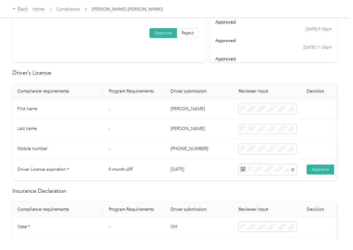
scroll to position [0, 0]
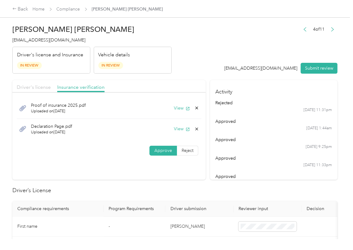
click at [40, 89] on span "Driver's license" at bounding box center [34, 87] width 34 height 6
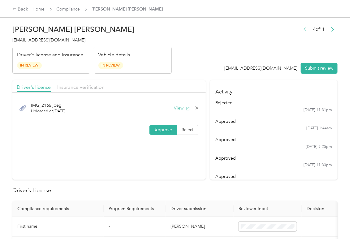
click at [182, 108] on button "View" at bounding box center [182, 108] width 16 height 7
click at [77, 89] on span "Insurance verification" at bounding box center [80, 87] width 47 height 6
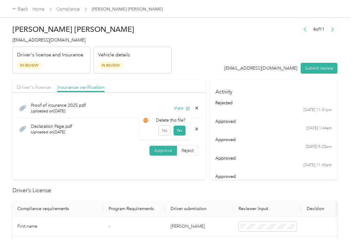
click at [196, 130] on icon at bounding box center [196, 129] width 3 height 3
click at [182, 133] on button "Yes" at bounding box center [179, 134] width 12 height 10
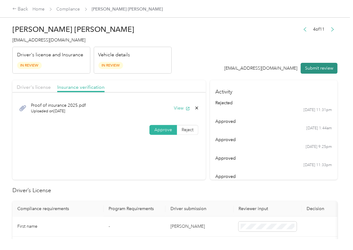
click at [314, 65] on button "Submit review" at bounding box center [319, 68] width 37 height 11
click at [50, 40] on span "[EMAIL_ADDRESS][DOMAIN_NAME]" at bounding box center [48, 39] width 73 height 5
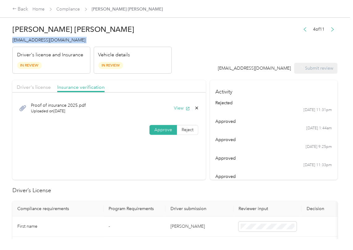
click at [50, 40] on span "[EMAIL_ADDRESS][DOMAIN_NAME]" at bounding box center [48, 39] width 73 height 5
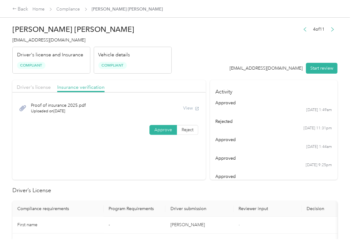
click at [227, 189] on h2 "Driver’s License" at bounding box center [175, 190] width 326 height 8
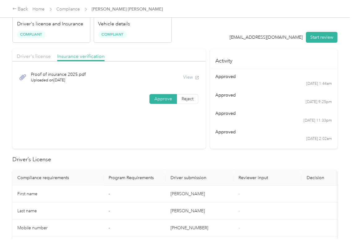
scroll to position [82, 0]
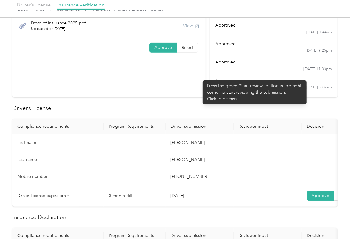
click at [200, 77] on section "Driver's license Insurance verification Proof of insurance 2025.pdf Uploaded on…" at bounding box center [109, 48] width 194 height 100
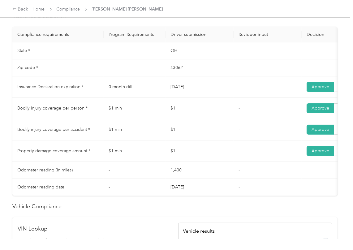
scroll to position [0, 0]
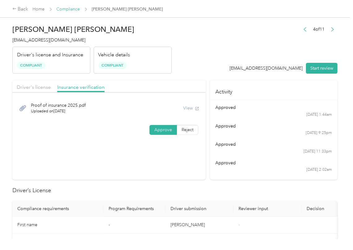
click at [68, 9] on link "Compliance" at bounding box center [69, 9] width 24 height 5
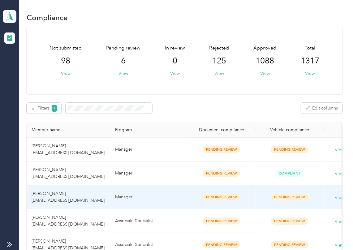
click at [45, 199] on span "[PERSON_NAME] [EMAIL_ADDRESS][DOMAIN_NAME]" at bounding box center [68, 197] width 73 height 12
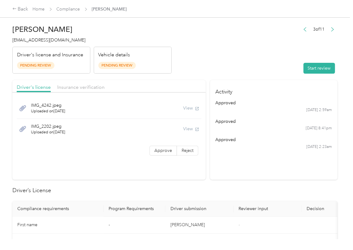
drag, startPoint x: 238, startPoint y: 41, endPoint x: 314, endPoint y: 79, distance: 84.8
click at [245, 47] on header "[PERSON_NAME] [EMAIL_ADDRESS][DOMAIN_NAME] Driver's license and Insurance Pendi…" at bounding box center [175, 48] width 326 height 52
click at [318, 64] on button "Start review" at bounding box center [320, 68] width 32 height 11
click at [239, 47] on header "[PERSON_NAME] [EMAIL_ADDRESS][DOMAIN_NAME] Driver's license and Insurance Pendi…" at bounding box center [175, 48] width 326 height 52
click at [155, 155] on label "Approve" at bounding box center [164, 151] width 28 height 10
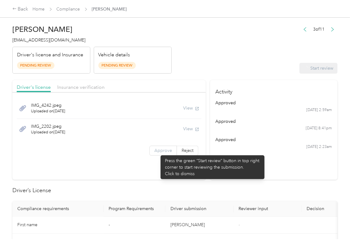
click at [158, 152] on span "Approve" at bounding box center [164, 150] width 18 height 5
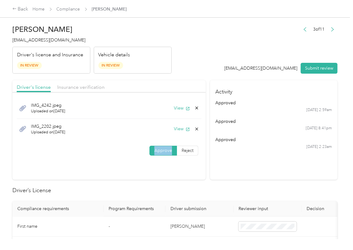
click at [158, 152] on span "Approve" at bounding box center [164, 150] width 18 height 5
click at [177, 110] on button "View" at bounding box center [182, 108] width 16 height 7
click at [180, 128] on button "View" at bounding box center [182, 129] width 16 height 7
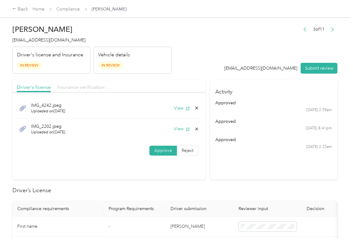
drag, startPoint x: 180, startPoint y: 84, endPoint x: 96, endPoint y: 87, distance: 84.6
click at [180, 84] on div "Driver's license Insurance verification" at bounding box center [109, 86] width 194 height 12
click at [93, 88] on span "Insurance verification" at bounding box center [80, 87] width 47 height 6
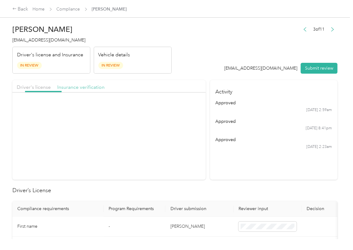
click at [93, 88] on span "Insurance verification" at bounding box center [80, 87] width 47 height 6
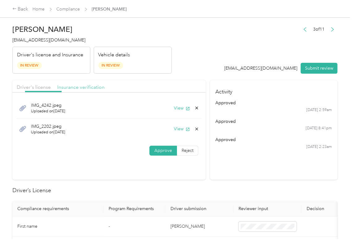
click at [93, 88] on span "Insurance verification" at bounding box center [80, 87] width 47 height 6
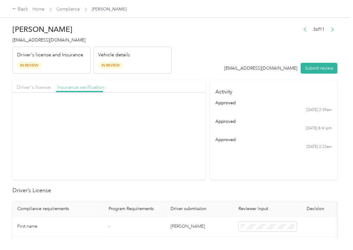
click at [93, 88] on span "Insurance verification" at bounding box center [80, 87] width 47 height 6
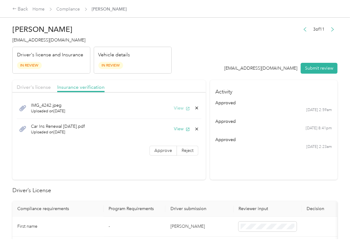
click at [181, 109] on button "View" at bounding box center [182, 108] width 16 height 7
click at [178, 127] on button "View" at bounding box center [182, 129] width 16 height 7
click at [155, 153] on span "Approve" at bounding box center [164, 150] width 18 height 5
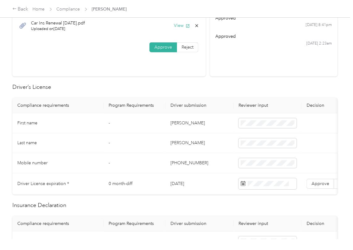
scroll to position [124, 0]
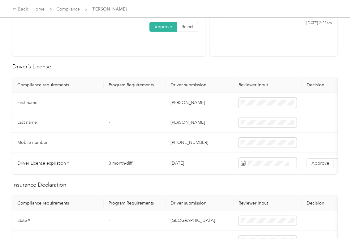
click at [184, 165] on td "[DATE]" at bounding box center [200, 163] width 68 height 21
drag, startPoint x: 202, startPoint y: 72, endPoint x: 322, endPoint y: 144, distance: 139.5
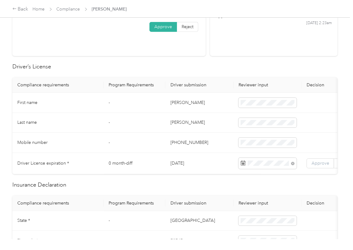
click at [320, 165] on span "Approve" at bounding box center [321, 163] width 18 height 5
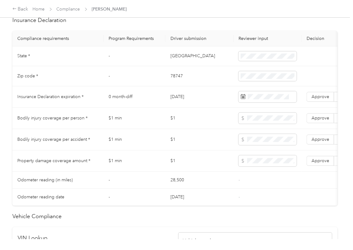
scroll to position [289, 0]
click at [175, 62] on td "[GEOGRAPHIC_DATA]" at bounding box center [200, 56] width 68 height 20
click at [178, 86] on td "78747" at bounding box center [200, 76] width 68 height 20
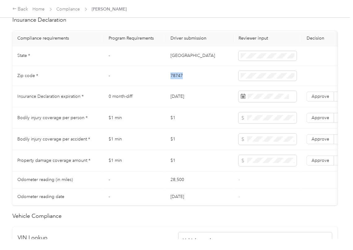
click at [178, 86] on td "78747" at bounding box center [200, 76] width 68 height 20
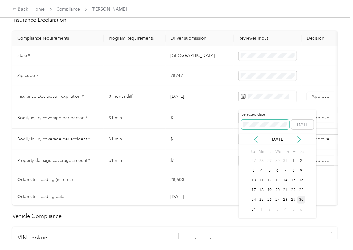
click at [256, 122] on span at bounding box center [266, 125] width 48 height 10
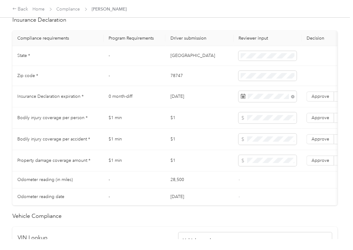
click at [168, 129] on td "$1" at bounding box center [200, 117] width 68 height 21
click at [325, 99] on span "Approve" at bounding box center [321, 96] width 18 height 5
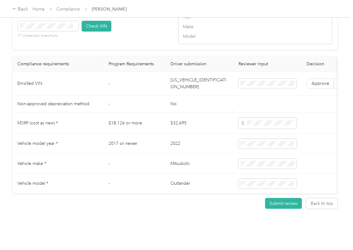
scroll to position [496, 0]
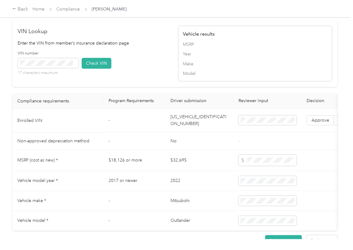
click at [179, 129] on td "[US_VEHICLE_IDENTIFICATION_NUMBER]" at bounding box center [200, 121] width 68 height 24
click at [149, 80] on div "VIN number 17 characters maximum Check VIN" at bounding box center [95, 65] width 154 height 29
click at [94, 69] on button "Check VIN" at bounding box center [97, 63] width 30 height 11
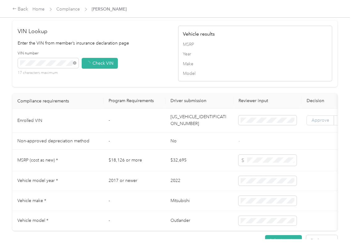
click at [315, 123] on span "Approve" at bounding box center [321, 120] width 18 height 5
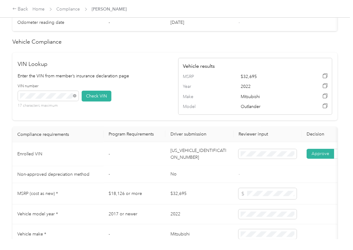
scroll to position [330, 0]
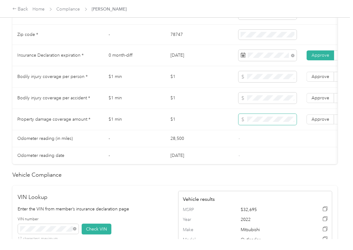
click at [253, 125] on span at bounding box center [268, 119] width 58 height 11
click at [311, 124] on label "Approve" at bounding box center [321, 120] width 28 height 10
click at [317, 101] on span "Approve" at bounding box center [321, 97] width 18 height 5
click at [320, 79] on span "Approve" at bounding box center [321, 76] width 18 height 5
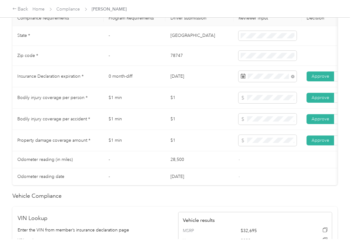
scroll to position [289, 0]
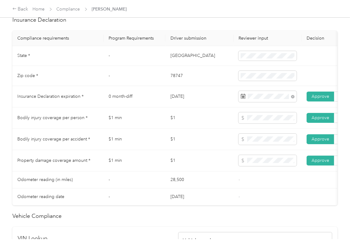
click at [184, 138] on td "$1" at bounding box center [200, 139] width 68 height 21
click at [177, 150] on td "$1" at bounding box center [200, 139] width 68 height 21
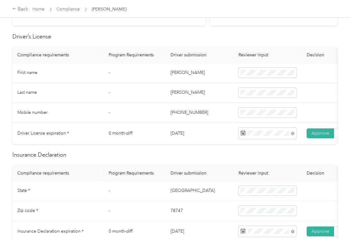
scroll to position [0, 0]
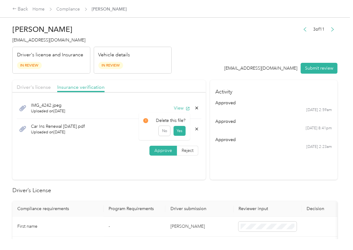
click at [195, 128] on icon at bounding box center [197, 129] width 5 height 5
click at [181, 132] on button "Yes" at bounding box center [179, 134] width 12 height 10
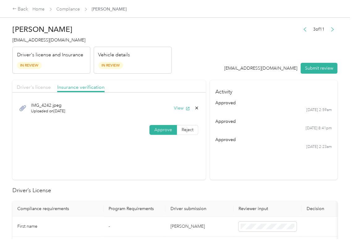
click at [25, 84] on div "Driver's license" at bounding box center [34, 88] width 34 height 8
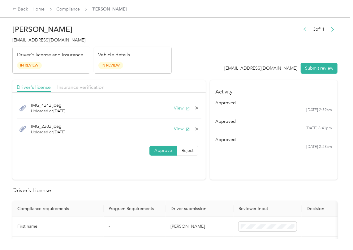
click at [178, 108] on button "View" at bounding box center [182, 108] width 16 height 7
click at [198, 110] on div "IMG_4242.jpeg Uploaded on [DATE] View" at bounding box center [109, 108] width 185 height 21
click at [197, 108] on icon at bounding box center [197, 108] width 5 height 5
click at [195, 108] on icon at bounding box center [196, 108] width 3 height 3
click at [178, 114] on button "Yes" at bounding box center [179, 113] width 12 height 10
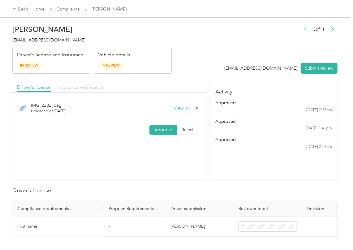
click at [96, 85] on span "Insurance verification" at bounding box center [80, 87] width 47 height 6
click at [184, 105] on button "View" at bounding box center [182, 108] width 16 height 7
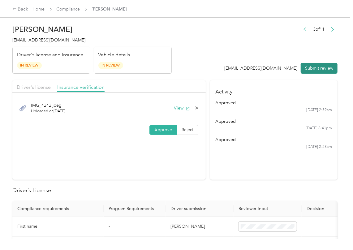
click at [305, 65] on button "Submit review" at bounding box center [319, 68] width 37 height 11
click at [41, 35] on div "[PERSON_NAME] [EMAIL_ADDRESS][DOMAIN_NAME] Driver's license and Insurance In Re…" at bounding box center [92, 48] width 160 height 52
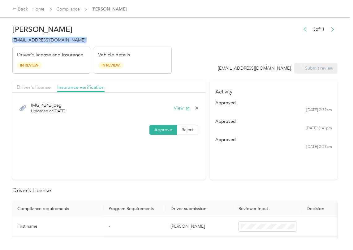
click at [41, 35] on div "[PERSON_NAME] [EMAIL_ADDRESS][DOMAIN_NAME] Driver's license and Insurance In Re…" at bounding box center [92, 48] width 160 height 52
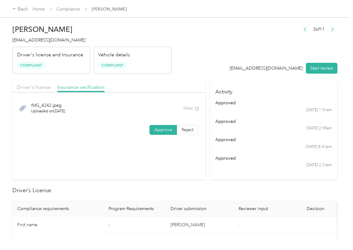
click at [237, 154] on ul "approved [DATE] 1:51am approved [DATE] 2:59am approved [DATE] 8:41pm approved […" at bounding box center [274, 134] width 117 height 68
click at [61, 7] on link "Compliance" at bounding box center [69, 9] width 24 height 5
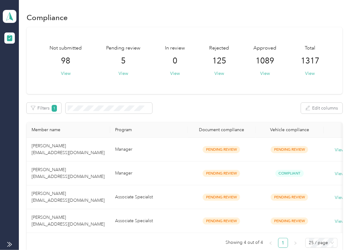
click at [186, 112] on div "Filters 1 Edit columns" at bounding box center [185, 108] width 316 height 11
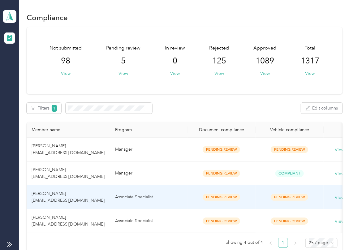
click at [65, 207] on td "[PERSON_NAME] [EMAIL_ADDRESS][DOMAIN_NAME]" at bounding box center [69, 198] width 84 height 24
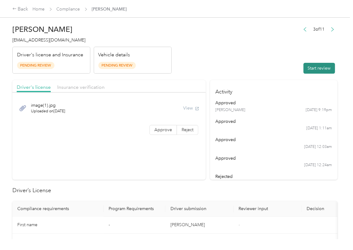
click at [316, 66] on button "Start review" at bounding box center [320, 68] width 32 height 11
click at [213, 55] on header "[PERSON_NAME] [EMAIL_ADDRESS][DOMAIN_NAME] Driver's license and Insurance Pendi…" at bounding box center [175, 48] width 326 height 52
click at [158, 129] on span "Approve" at bounding box center [164, 129] width 18 height 5
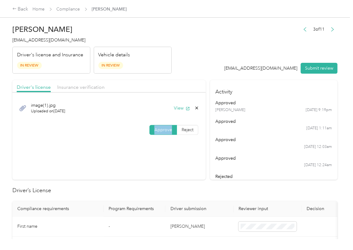
click at [158, 129] on span "Approve" at bounding box center [164, 129] width 18 height 5
click at [174, 106] on button "View" at bounding box center [182, 108] width 16 height 7
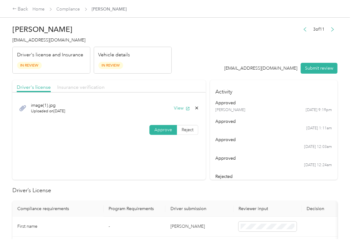
click at [87, 88] on span "Insurance verification" at bounding box center [80, 87] width 47 height 6
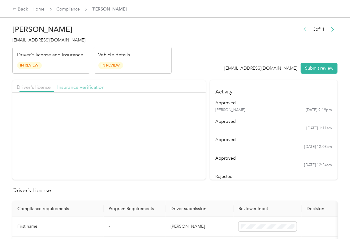
click at [89, 87] on span "Insurance verification" at bounding box center [80, 87] width 47 height 6
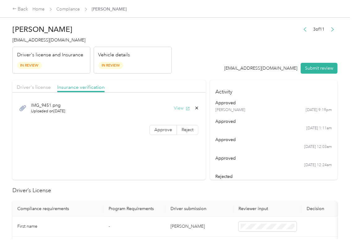
click at [178, 108] on button "View" at bounding box center [182, 108] width 16 height 7
drag, startPoint x: 170, startPoint y: 124, endPoint x: 170, endPoint y: 128, distance: 3.5
click at [170, 124] on div "IMG_9451.png Uploaded on [DATE] View Approve Reject" at bounding box center [109, 118] width 194 height 44
click at [167, 131] on span "Approve" at bounding box center [164, 129] width 18 height 5
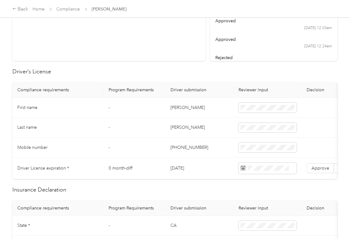
scroll to position [124, 0]
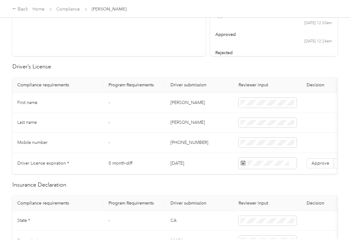
click at [177, 101] on td "[PERSON_NAME]" at bounding box center [200, 103] width 68 height 20
click at [190, 168] on td "[DATE]" at bounding box center [200, 163] width 68 height 21
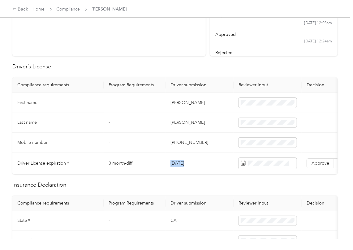
click at [190, 168] on td "[DATE]" at bounding box center [200, 163] width 68 height 21
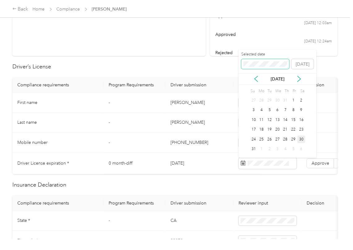
click at [252, 68] on span at bounding box center [266, 64] width 48 height 10
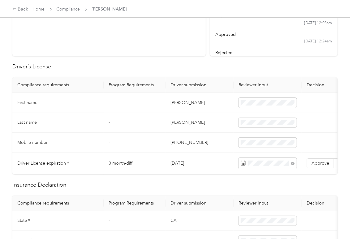
click at [318, 166] on span "Approve" at bounding box center [321, 163] width 18 height 5
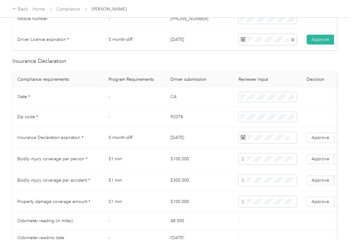
click at [170, 103] on td "CA" at bounding box center [200, 97] width 68 height 20
click at [237, 101] on td at bounding box center [268, 97] width 68 height 20
click at [160, 123] on td "-" at bounding box center [135, 117] width 62 height 20
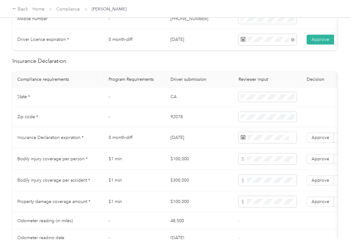
click at [160, 123] on td "-" at bounding box center [135, 117] width 62 height 20
click at [173, 123] on td "92078" at bounding box center [200, 117] width 68 height 20
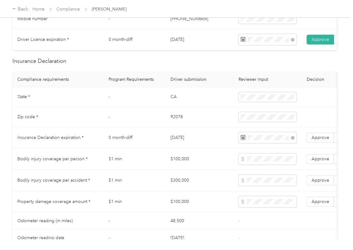
click at [192, 107] on td "CA" at bounding box center [200, 97] width 68 height 20
drag, startPoint x: 320, startPoint y: 142, endPoint x: 215, endPoint y: 151, distance: 105.4
click at [320, 140] on span "Approve" at bounding box center [321, 137] width 18 height 5
click at [215, 149] on td "[DATE]" at bounding box center [200, 137] width 68 height 21
click at [323, 140] on span "Approve" at bounding box center [321, 137] width 18 height 5
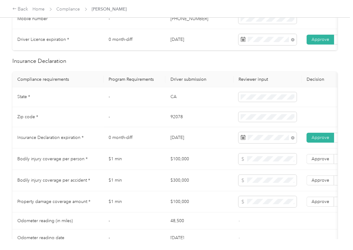
click at [160, 148] on td "0 month-diff" at bounding box center [135, 137] width 62 height 21
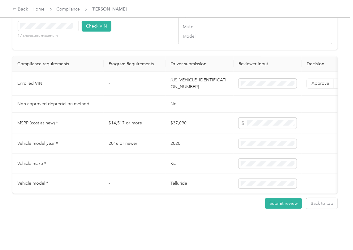
click at [191, 96] on td "[US_VEHICLE_IDENTIFICATION_NUMBER]" at bounding box center [200, 84] width 68 height 24
drag, startPoint x: 141, startPoint y: 37, endPoint x: 129, endPoint y: 40, distance: 11.9
click at [140, 37] on div "VIN number 17 characters maximum Check VIN" at bounding box center [95, 28] width 154 height 29
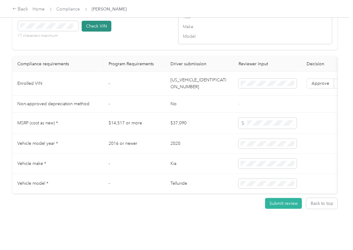
click at [95, 32] on button "Check VIN" at bounding box center [97, 26] width 30 height 11
click at [320, 89] on label "Approve" at bounding box center [321, 84] width 28 height 10
click at [148, 125] on td "$14,517 or more" at bounding box center [135, 123] width 62 height 21
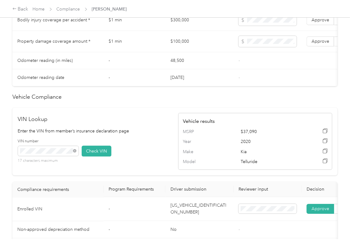
scroll to position [372, 0]
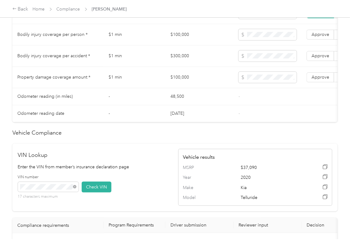
click at [168, 43] on td "$100,000" at bounding box center [200, 34] width 68 height 21
click at [184, 40] on td "$100,000" at bounding box center [200, 34] width 68 height 21
drag, startPoint x: 184, startPoint y: 40, endPoint x: 251, endPoint y: 47, distance: 66.9
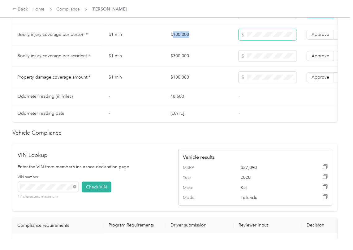
click at [184, 40] on td "$100,000" at bounding box center [200, 34] width 68 height 21
click at [176, 64] on td "$300,000" at bounding box center [200, 56] width 68 height 21
click at [325, 59] on label "Approve" at bounding box center [321, 56] width 28 height 10
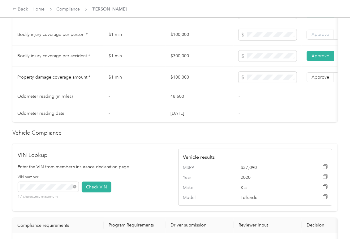
click at [322, 37] on span "Approve" at bounding box center [321, 34] width 18 height 5
click at [321, 80] on span "Approve" at bounding box center [321, 77] width 18 height 5
click at [187, 88] on td "$100,000" at bounding box center [200, 77] width 68 height 21
click at [176, 88] on td "$100,000" at bounding box center [200, 77] width 68 height 21
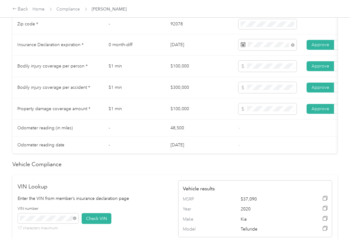
scroll to position [248, 0]
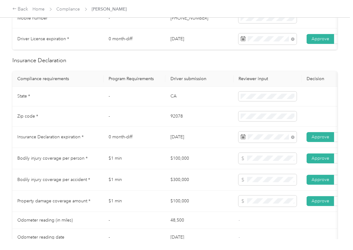
click at [177, 137] on td "[DATE]" at bounding box center [200, 137] width 68 height 21
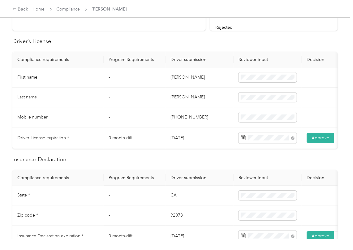
scroll to position [0, 0]
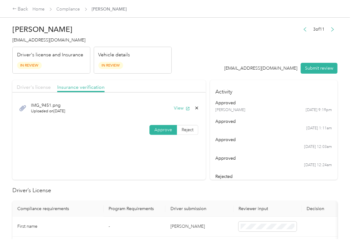
click at [46, 88] on span "Driver's license" at bounding box center [34, 87] width 34 height 6
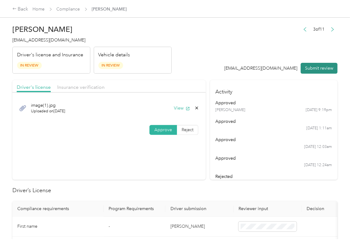
click at [310, 67] on button "Submit review" at bounding box center [319, 68] width 37 height 11
click at [51, 40] on span "[EMAIL_ADDRESS][DOMAIN_NAME]" at bounding box center [48, 39] width 73 height 5
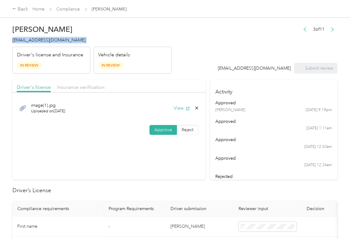
click at [51, 40] on span "[EMAIL_ADDRESS][DOMAIN_NAME]" at bounding box center [48, 39] width 73 height 5
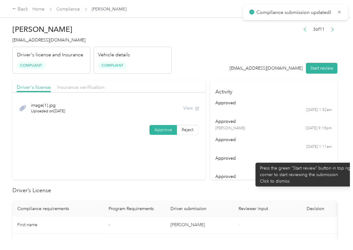
click at [257, 160] on div "approved" at bounding box center [274, 158] width 117 height 7
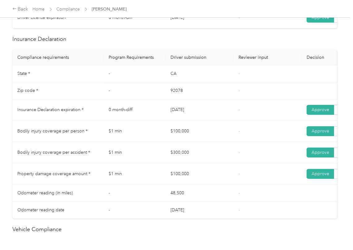
scroll to position [289, 0]
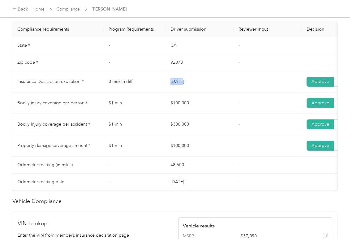
drag, startPoint x: 160, startPoint y: 97, endPoint x: 170, endPoint y: 99, distance: 10.4
click at [192, 92] on tr "Insurance Declaration expiration * 0 month-diff [DATE] - Approve Reject" at bounding box center [230, 81] width 437 height 21
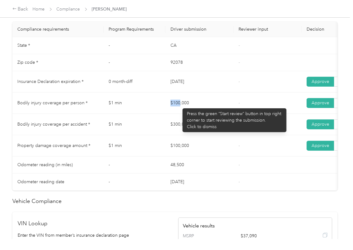
drag, startPoint x: 180, startPoint y: 105, endPoint x: 208, endPoint y: 113, distance: 29.4
click at [208, 112] on tr "Bodily injury coverage per person * $1 min $100,000 - Approve Reject" at bounding box center [230, 103] width 437 height 21
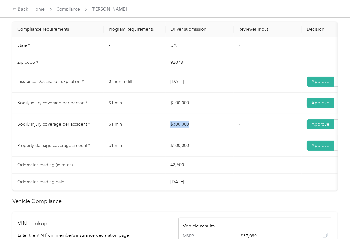
drag, startPoint x: 166, startPoint y: 128, endPoint x: 215, endPoint y: 140, distance: 50.4
click at [217, 135] on td "$300,000" at bounding box center [200, 124] width 68 height 21
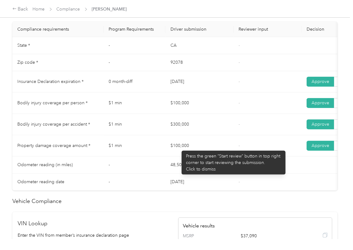
drag, startPoint x: 179, startPoint y: 148, endPoint x: 249, endPoint y: 151, distance: 70.7
click at [211, 153] on td "$100,000" at bounding box center [200, 145] width 68 height 21
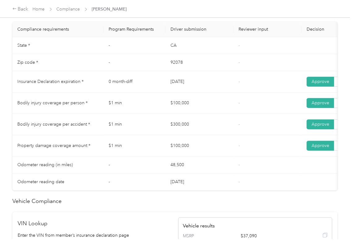
click at [249, 151] on td "-" at bounding box center [268, 145] width 68 height 21
click at [66, 9] on link "Compliance" at bounding box center [69, 9] width 24 height 5
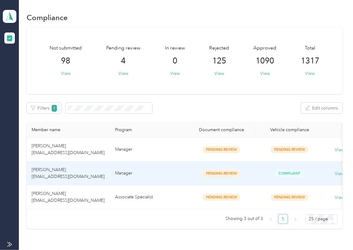
click at [69, 172] on span "[PERSON_NAME] [EMAIL_ADDRESS][DOMAIN_NAME]" at bounding box center [68, 173] width 73 height 12
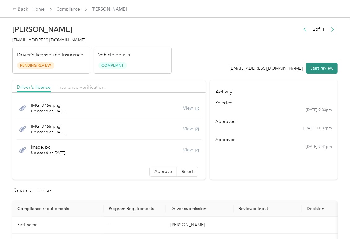
click at [313, 68] on button "Start review" at bounding box center [322, 68] width 32 height 11
click at [196, 55] on header "[PERSON_NAME] [EMAIL_ADDRESS][DOMAIN_NAME] Driver's license and Insurance Pendi…" at bounding box center [175, 48] width 326 height 52
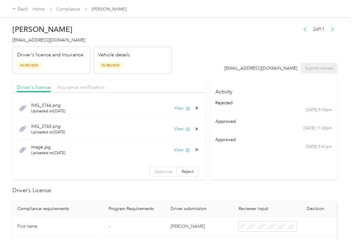
click at [155, 169] on span "Approve" at bounding box center [164, 171] width 18 height 5
click at [174, 107] on button "View" at bounding box center [182, 108] width 16 height 7
click at [174, 130] on button "View" at bounding box center [182, 129] width 16 height 7
click at [174, 151] on button "View" at bounding box center [182, 150] width 16 height 7
click at [121, 94] on div at bounding box center [109, 94] width 194 height 3
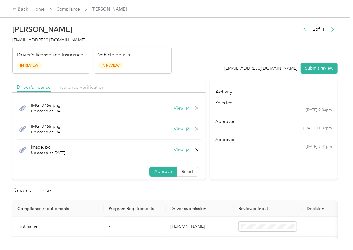
click at [94, 92] on div "Driver's license Insurance verification" at bounding box center [109, 86] width 194 height 12
click at [79, 90] on span "Insurance verification" at bounding box center [80, 87] width 47 height 6
click at [54, 91] on div at bounding box center [37, 91] width 35 height 1
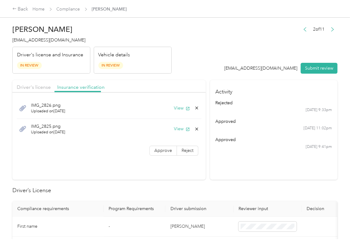
click at [81, 90] on div "Insurance verification" at bounding box center [80, 88] width 47 height 8
click at [177, 110] on button "View" at bounding box center [182, 108] width 16 height 7
click at [180, 129] on button "View" at bounding box center [182, 129] width 16 height 7
click at [155, 153] on span "Approve" at bounding box center [164, 150] width 18 height 5
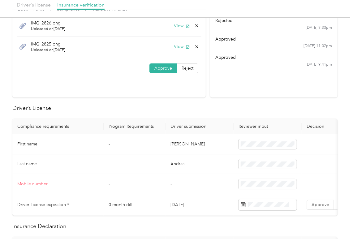
scroll to position [124, 0]
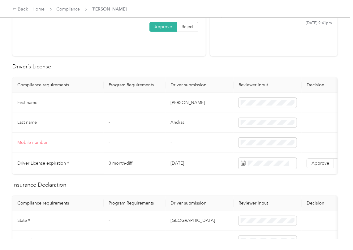
click at [191, 164] on td "[DATE]" at bounding box center [200, 163] width 68 height 21
click at [221, 66] on h2 "Driver’s License" at bounding box center [175, 67] width 326 height 8
click at [316, 164] on span "Approve" at bounding box center [321, 163] width 18 height 5
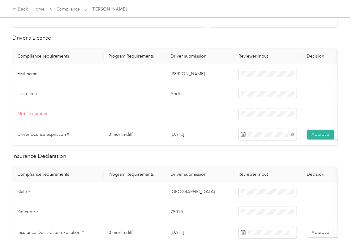
scroll to position [165, 0]
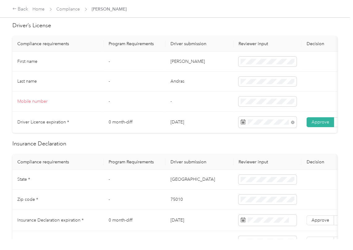
click at [168, 184] on td "[GEOGRAPHIC_DATA]" at bounding box center [200, 180] width 68 height 20
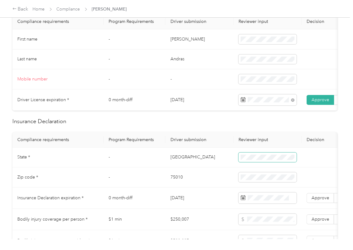
scroll to position [206, 0]
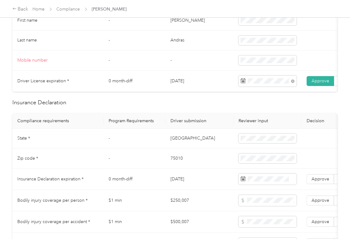
click at [182, 167] on td "75010" at bounding box center [200, 159] width 68 height 20
click at [182, 182] on td "[DATE]" at bounding box center [200, 179] width 68 height 21
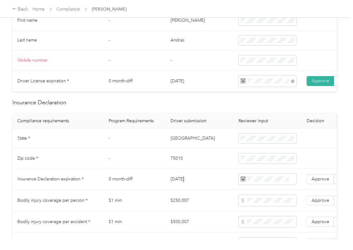
click at [182, 182] on td "[DATE]" at bounding box center [200, 179] width 68 height 21
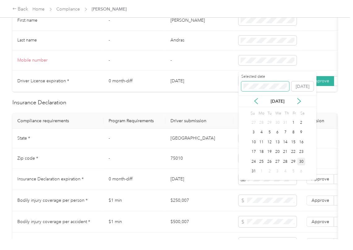
click at [259, 83] on span at bounding box center [266, 86] width 48 height 10
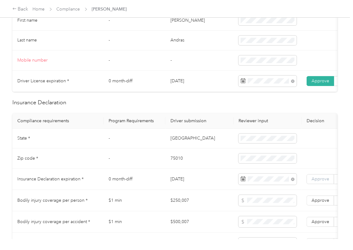
click at [318, 182] on span "Approve" at bounding box center [321, 179] width 18 height 5
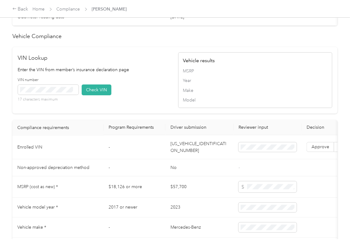
scroll to position [496, 0]
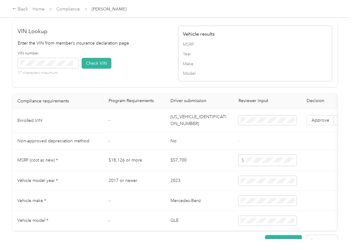
click at [185, 133] on td "[US_VEHICLE_IDENTIFICATION_NUMBER]" at bounding box center [200, 121] width 68 height 24
click at [161, 80] on div "VIN number 17 characters maximum Check VIN" at bounding box center [95, 65] width 154 height 29
click at [91, 69] on button "Check VIN" at bounding box center [97, 63] width 30 height 11
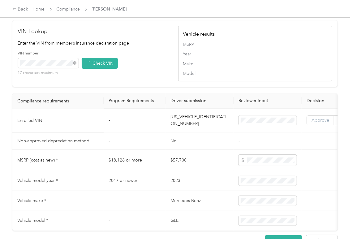
click at [324, 126] on label "Approve" at bounding box center [321, 121] width 28 height 10
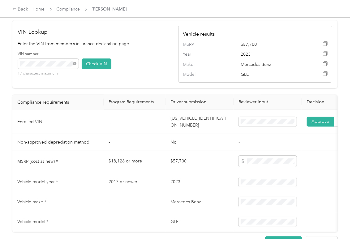
click at [182, 165] on td "$57,700" at bounding box center [200, 161] width 68 height 21
click at [183, 151] on td "No" at bounding box center [200, 142] width 68 height 17
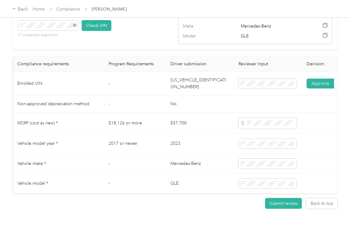
scroll to position [0, 114]
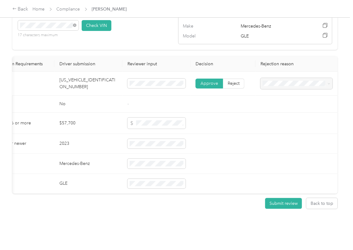
click at [218, 79] on span at bounding box center [209, 83] width 27 height 9
click at [233, 81] on span "Reject" at bounding box center [234, 83] width 12 height 5
click at [283, 87] on span "Vehicle VIN missing from uploaded Insurance Policy doc" at bounding box center [292, 86] width 61 height 12
click at [201, 113] on td at bounding box center [223, 123] width 65 height 21
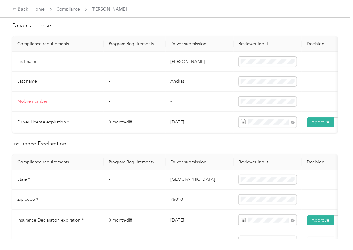
scroll to position [23, 0]
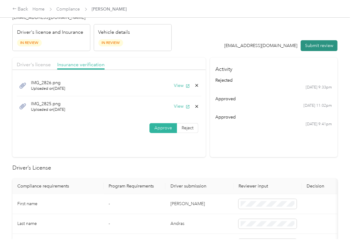
click at [317, 44] on button "Submit review" at bounding box center [319, 45] width 37 height 11
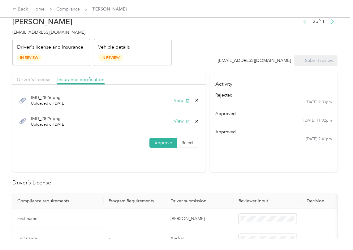
scroll to position [0, 0]
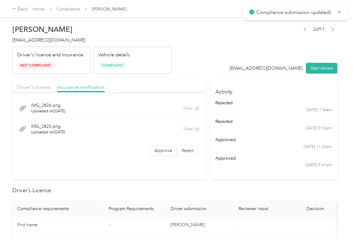
click at [45, 40] on span "[EMAIL_ADDRESS][DOMAIN_NAME]" at bounding box center [48, 39] width 73 height 5
click at [185, 162] on section "Driver's license Insurance verification IMG_2826.png Uploaded on [DATE] View IM…" at bounding box center [109, 130] width 194 height 100
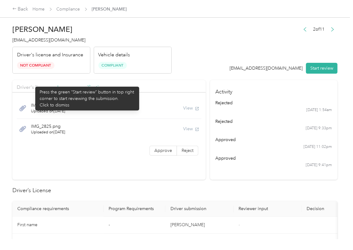
click at [32, 84] on div "Driver's license" at bounding box center [34, 88] width 34 height 8
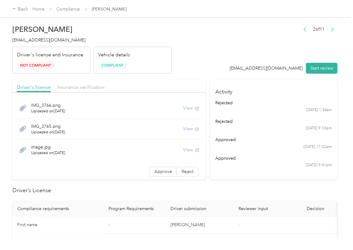
click at [163, 180] on div "IMG_3766.png Uploaded on [DATE] View IMG_3765.png Uploaded on [DATE] View image…" at bounding box center [109, 138] width 194 height 85
click at [66, 9] on link "Compliance" at bounding box center [69, 9] width 24 height 5
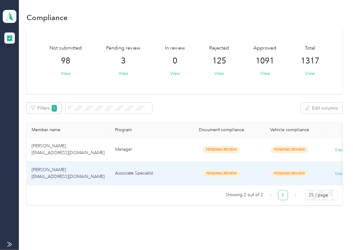
click at [57, 175] on span "[PERSON_NAME] [EMAIL_ADDRESS][DOMAIN_NAME]" at bounding box center [68, 173] width 73 height 12
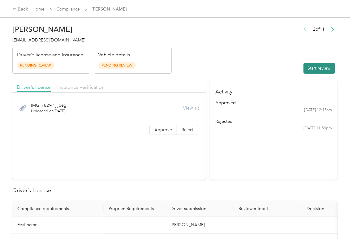
click at [313, 68] on button "Start review" at bounding box center [320, 68] width 32 height 11
drag, startPoint x: 244, startPoint y: 34, endPoint x: 171, endPoint y: 134, distance: 124.0
click at [243, 34] on header "[PERSON_NAME] [EMAIL_ADDRESS][DOMAIN_NAME] Driver's license and Insurance Pendi…" at bounding box center [175, 48] width 326 height 52
click at [165, 128] on span "Approve" at bounding box center [164, 129] width 18 height 5
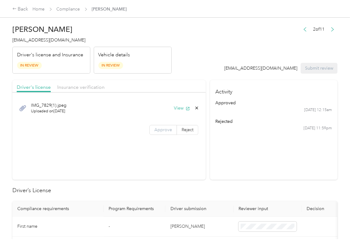
click at [155, 128] on span "Approve" at bounding box center [164, 129] width 18 height 5
click at [181, 111] on button "View" at bounding box center [182, 108] width 16 height 7
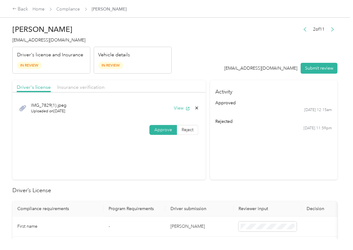
drag, startPoint x: 184, startPoint y: 82, endPoint x: 133, endPoint y: 89, distance: 51.3
click at [183, 82] on div "Driver's license Insurance verification" at bounding box center [109, 86] width 194 height 12
click at [84, 87] on span "Insurance verification" at bounding box center [80, 87] width 47 height 6
click at [83, 87] on span "Insurance verification" at bounding box center [80, 87] width 47 height 6
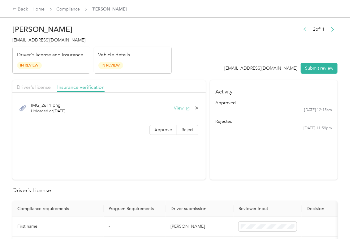
click at [176, 107] on button "View" at bounding box center [182, 108] width 16 height 7
drag, startPoint x: 163, startPoint y: 129, endPoint x: 59, endPoint y: 197, distance: 124.7
click at [163, 129] on span "Approve" at bounding box center [164, 129] width 18 height 5
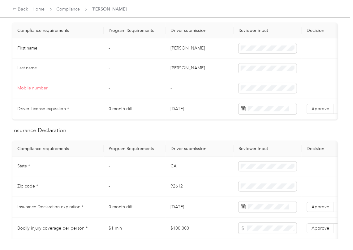
scroll to position [165, 0]
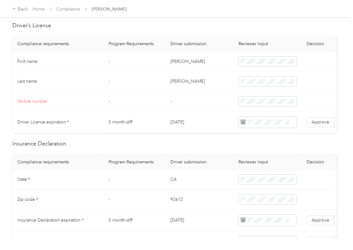
click at [190, 120] on td "[DATE]" at bounding box center [200, 122] width 68 height 21
click at [323, 119] on label "Approve" at bounding box center [321, 122] width 28 height 10
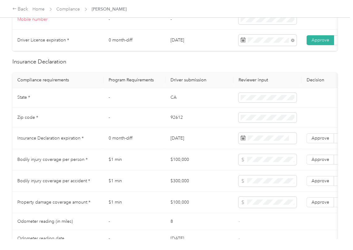
scroll to position [248, 0]
click at [317, 140] on span "Approve" at bounding box center [321, 137] width 18 height 5
click at [144, 149] on td "0 month-diff" at bounding box center [135, 137] width 62 height 21
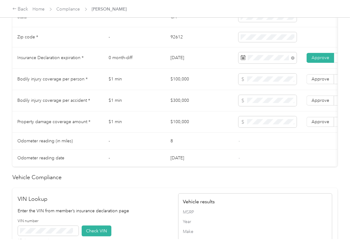
scroll to position [496, 0]
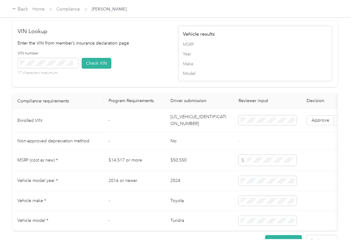
click at [191, 133] on td "[US_VEHICLE_IDENTIFICATION_NUMBER]" at bounding box center [200, 121] width 68 height 24
click at [157, 67] on div "VIN number 17 characters maximum Check VIN" at bounding box center [95, 65] width 154 height 29
click at [60, 68] on span at bounding box center [48, 63] width 61 height 10
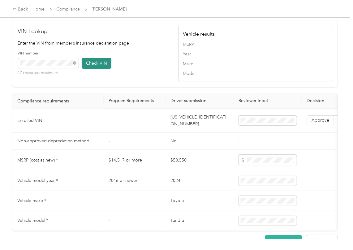
click at [98, 69] on button "Check VIN" at bounding box center [97, 63] width 30 height 11
click at [317, 123] on span "Approve" at bounding box center [321, 120] width 18 height 5
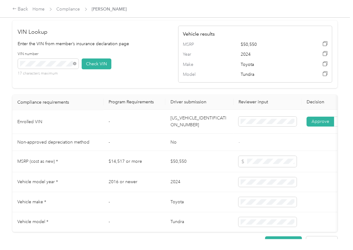
click at [212, 134] on td "[US_VEHICLE_IDENTIFICATION_NUMBER]" at bounding box center [200, 122] width 68 height 24
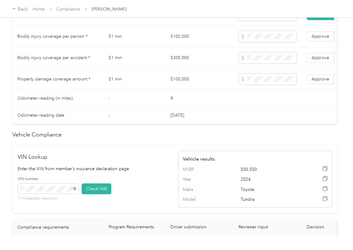
scroll to position [330, 0]
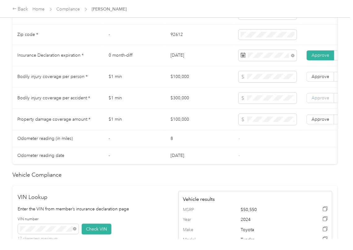
drag, startPoint x: 328, startPoint y: 123, endPoint x: 326, endPoint y: 108, distance: 14.6
click at [328, 123] on label "Approve" at bounding box center [321, 120] width 28 height 10
click at [325, 101] on span "Approve" at bounding box center [321, 97] width 18 height 5
click at [324, 79] on span "Approve" at bounding box center [321, 76] width 18 height 5
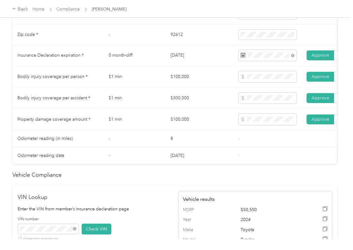
click at [153, 147] on td "-" at bounding box center [135, 138] width 62 height 17
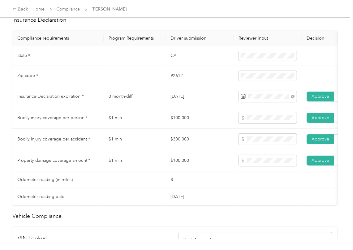
click at [170, 63] on td "CA" at bounding box center [200, 56] width 68 height 20
click at [172, 85] on td "92612" at bounding box center [200, 76] width 68 height 20
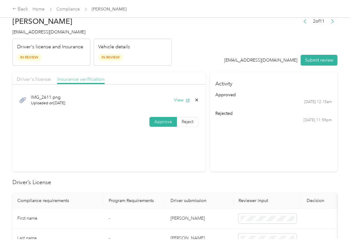
scroll to position [0, 0]
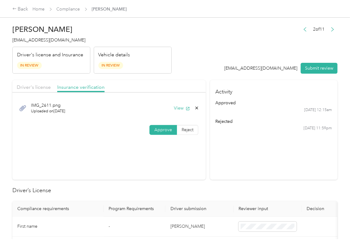
click at [37, 84] on div "Driver's license" at bounding box center [34, 88] width 34 height 8
click at [180, 109] on button "View" at bounding box center [182, 108] width 16 height 7
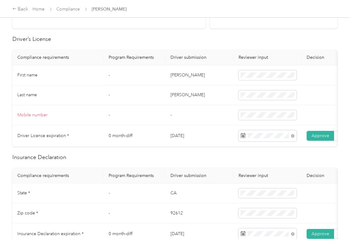
scroll to position [165, 0]
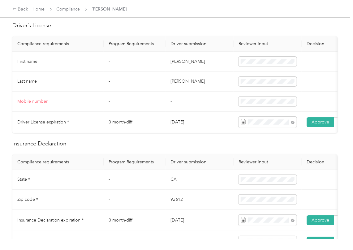
click at [173, 59] on td "[PERSON_NAME]" at bounding box center [200, 62] width 68 height 20
click at [178, 180] on td "CA" at bounding box center [200, 180] width 68 height 20
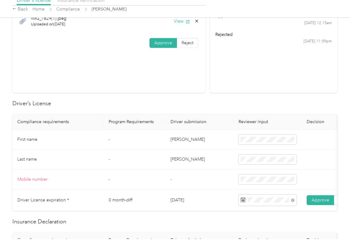
scroll to position [0, 0]
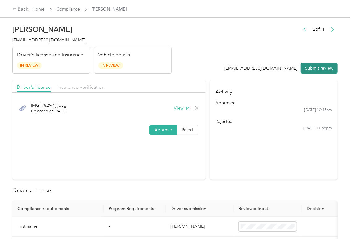
click at [304, 67] on button "Submit review" at bounding box center [319, 68] width 37 height 11
click at [45, 42] on span "[EMAIL_ADDRESS][DOMAIN_NAME]" at bounding box center [48, 39] width 73 height 5
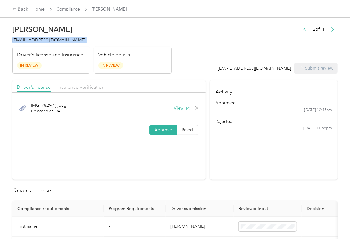
click at [45, 42] on span "[EMAIL_ADDRESS][DOMAIN_NAME]" at bounding box center [48, 39] width 73 height 5
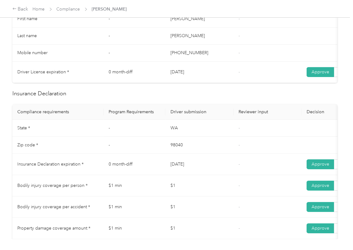
scroll to position [248, 0]
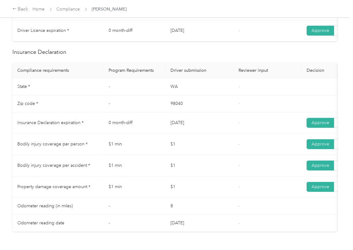
drag, startPoint x: 169, startPoint y: 127, endPoint x: 197, endPoint y: 130, distance: 28.4
click at [204, 127] on tr "Insurance Declaration expiration * 0 month-diff [DATE] - Approve Reject" at bounding box center [230, 122] width 437 height 21
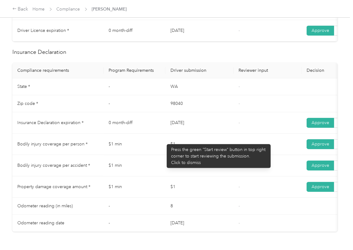
drag, startPoint x: 164, startPoint y: 141, endPoint x: 158, endPoint y: 161, distance: 20.8
click at [181, 148] on tr "Bodily injury coverage per person * $1 min $1 - Approve Reject" at bounding box center [230, 144] width 437 height 21
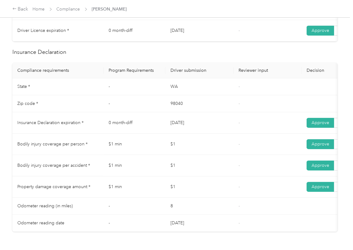
drag, startPoint x: 174, startPoint y: 175, endPoint x: 175, endPoint y: 189, distance: 14.3
click at [184, 177] on tr "Bodily injury coverage per accident * $1 min $1 - Approve Reject" at bounding box center [230, 165] width 437 height 21
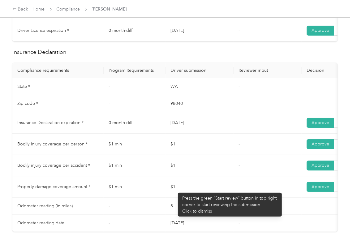
drag, startPoint x: 175, startPoint y: 190, endPoint x: 212, endPoint y: 198, distance: 38.4
click at [190, 195] on td "$1" at bounding box center [200, 187] width 68 height 21
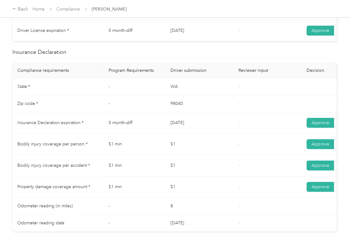
click at [213, 196] on td "$1" at bounding box center [200, 187] width 68 height 21
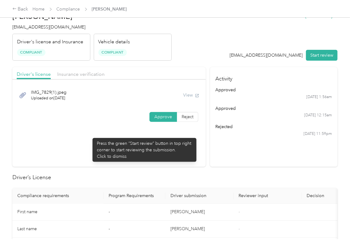
scroll to position [0, 0]
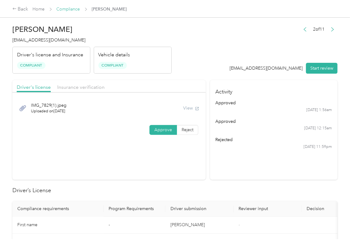
click at [63, 9] on link "Compliance" at bounding box center [69, 9] width 24 height 5
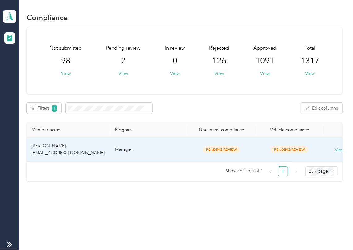
click at [58, 147] on span "[PERSON_NAME] [EMAIL_ADDRESS][DOMAIN_NAME]" at bounding box center [68, 149] width 73 height 12
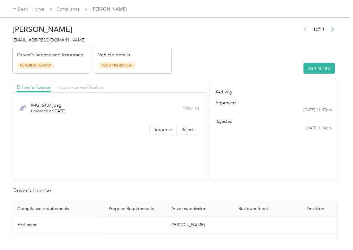
click at [254, 66] on header "[PERSON_NAME] [EMAIL_ADDRESS][DOMAIN_NAME] Driver's license and Insurance Pendi…" at bounding box center [175, 48] width 326 height 52
click at [309, 67] on button "Start review" at bounding box center [320, 68] width 32 height 11
click at [263, 52] on header "[PERSON_NAME] [EMAIL_ADDRESS][DOMAIN_NAME] Driver's license and Insurance Pendi…" at bounding box center [175, 48] width 326 height 52
click at [155, 136] on div "IMG_6487.jpeg Uploaded on [DATE] View Approve Reject" at bounding box center [109, 118] width 194 height 44
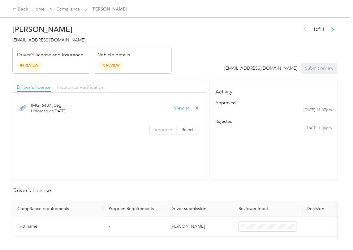
click at [157, 134] on label "Approve" at bounding box center [164, 130] width 28 height 10
click at [186, 111] on icon "button" at bounding box center [188, 109] width 4 height 4
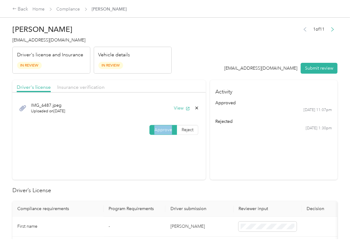
click at [101, 81] on div "Driver's license Insurance verification" at bounding box center [109, 86] width 194 height 12
drag, startPoint x: 84, startPoint y: 85, endPoint x: 72, endPoint y: 91, distance: 13.6
click at [84, 85] on span "Insurance verification" at bounding box center [80, 87] width 47 height 6
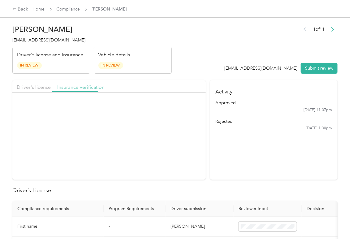
click at [76, 90] on span "Insurance verification" at bounding box center [80, 87] width 47 height 6
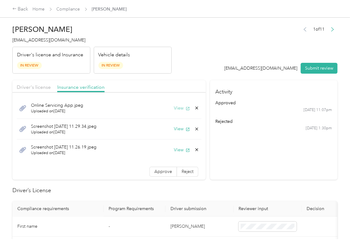
click at [174, 107] on button "View" at bounding box center [182, 108] width 16 height 7
click at [174, 128] on button "View" at bounding box center [182, 129] width 16 height 7
click at [168, 154] on div "Screenshot [DATE] 11.26.19.jpeg Uploaded on [DATE] View" at bounding box center [109, 150] width 185 height 21
click at [174, 150] on button "View" at bounding box center [182, 150] width 16 height 7
drag, startPoint x: 153, startPoint y: 174, endPoint x: 79, endPoint y: 206, distance: 80.3
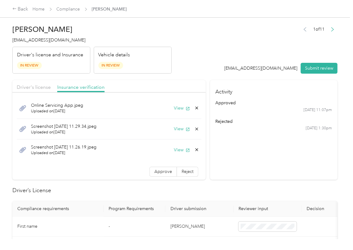
click at [155, 174] on span "Approve" at bounding box center [164, 171] width 18 height 5
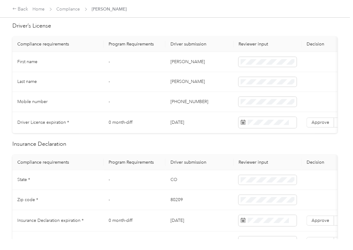
scroll to position [165, 0]
click at [173, 62] on td "[PERSON_NAME]" at bounding box center [200, 62] width 68 height 20
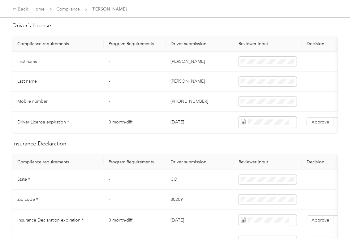
click at [188, 121] on td "[DATE]" at bounding box center [200, 122] width 68 height 21
click at [329, 124] on label "Approve" at bounding box center [321, 122] width 28 height 10
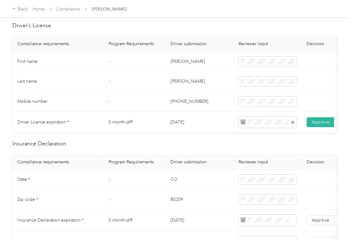
click at [157, 94] on td "-" at bounding box center [135, 102] width 62 height 20
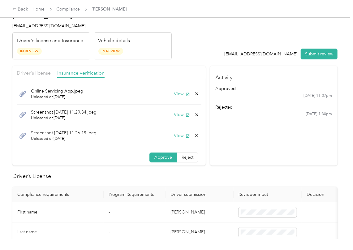
scroll to position [0, 0]
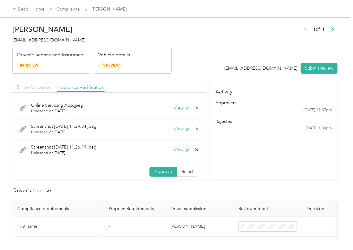
click at [32, 85] on span "Driver's license" at bounding box center [34, 87] width 34 height 6
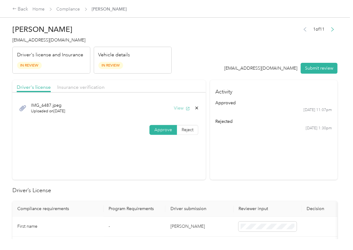
click at [177, 108] on button "View" at bounding box center [182, 108] width 16 height 7
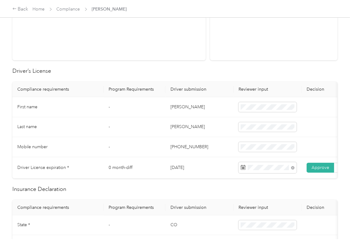
scroll to position [165, 0]
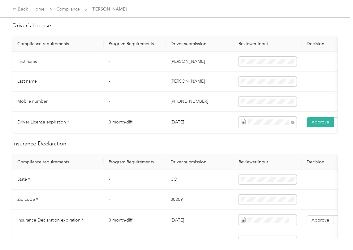
click at [171, 187] on td "CO" at bounding box center [200, 180] width 68 height 20
click at [175, 206] on td "80209" at bounding box center [200, 200] width 68 height 20
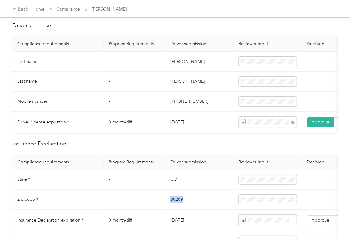
click at [175, 206] on td "80209" at bounding box center [200, 200] width 68 height 20
click at [262, 201] on td at bounding box center [268, 200] width 68 height 20
click at [263, 204] on span at bounding box center [268, 200] width 58 height 10
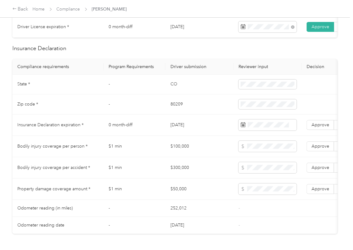
scroll to position [289, 0]
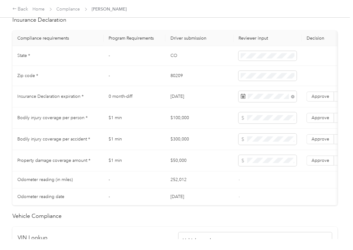
click at [182, 125] on td "$100,000" at bounding box center [200, 117] width 68 height 21
drag, startPoint x: 326, startPoint y: 100, endPoint x: 284, endPoint y: 113, distance: 44.2
click at [325, 100] on label "Approve" at bounding box center [321, 97] width 28 height 10
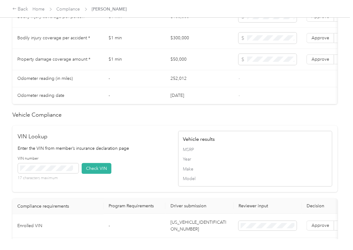
scroll to position [537, 0]
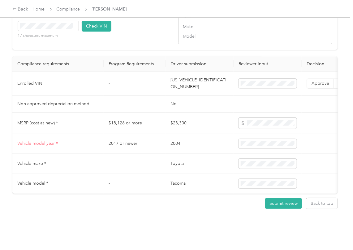
click at [190, 105] on td "No" at bounding box center [200, 104] width 68 height 17
click at [194, 96] on td "[US_VEHICLE_IDENTIFICATION_NUMBER]" at bounding box center [200, 84] width 68 height 24
click at [107, 27] on div "VIN number 17 characters maximum Check VIN" at bounding box center [95, 28] width 154 height 29
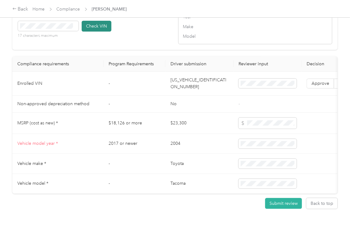
click at [96, 32] on button "Check VIN" at bounding box center [97, 26] width 30 height 11
click at [98, 32] on button "Check VIN" at bounding box center [97, 26] width 30 height 11
drag, startPoint x: 327, startPoint y: 89, endPoint x: 328, endPoint y: 92, distance: 3.5
click at [328, 89] on label "Approve" at bounding box center [321, 84] width 28 height 10
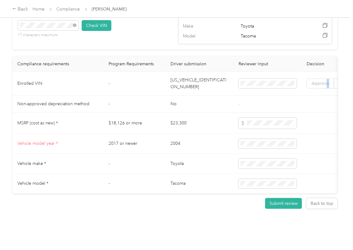
click at [328, 86] on span "Approve" at bounding box center [321, 83] width 18 height 5
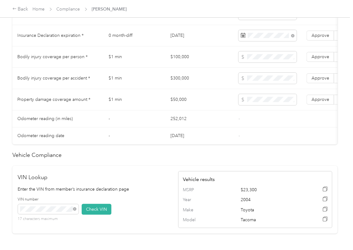
scroll to position [331, 0]
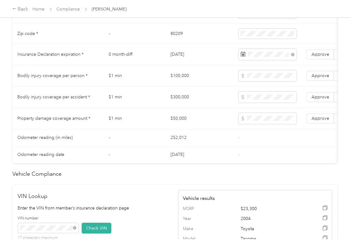
click at [183, 84] on td "$100,000" at bounding box center [200, 75] width 68 height 21
click at [179, 105] on td "$300,000" at bounding box center [200, 97] width 68 height 21
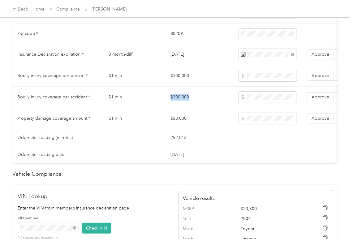
click at [179, 105] on td "$300,000" at bounding box center [200, 97] width 68 height 21
click at [186, 126] on td "$50,000" at bounding box center [200, 118] width 68 height 21
click at [318, 121] on span "Approve" at bounding box center [321, 118] width 18 height 5
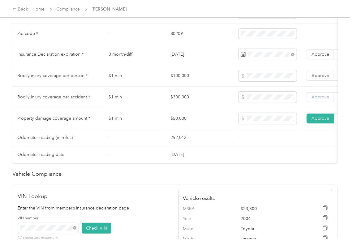
click at [321, 100] on span "Approve" at bounding box center [321, 96] width 18 height 5
click at [318, 78] on span "Approve" at bounding box center [321, 75] width 18 height 5
click at [154, 161] on td "-" at bounding box center [135, 155] width 62 height 17
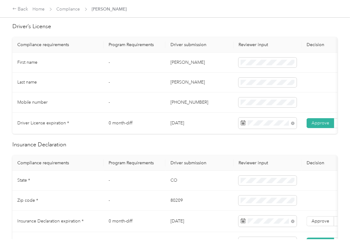
scroll to position [166, 0]
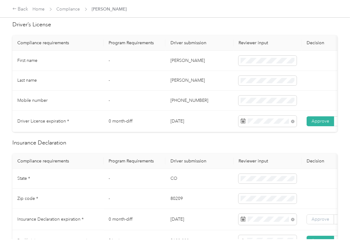
click at [310, 224] on label "Approve" at bounding box center [321, 220] width 28 height 10
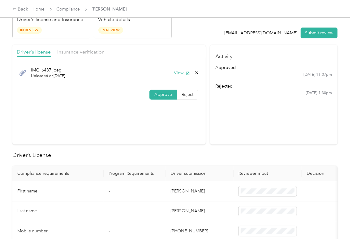
scroll to position [0, 0]
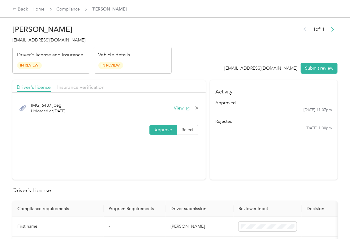
click at [87, 92] on div "Driver's license Insurance verification" at bounding box center [109, 86] width 194 height 12
click at [87, 89] on span "Insurance verification" at bounding box center [80, 87] width 47 height 6
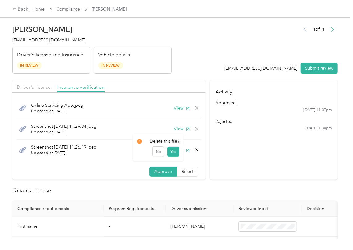
click at [195, 150] on icon at bounding box center [197, 149] width 5 height 5
click at [175, 153] on button "Yes" at bounding box center [173, 155] width 12 height 10
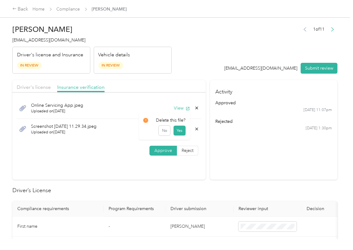
click at [195, 130] on icon at bounding box center [197, 129] width 5 height 5
click at [182, 134] on button "Yes" at bounding box center [179, 134] width 12 height 10
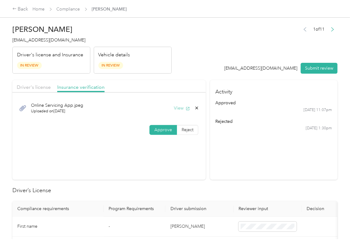
click at [183, 108] on button "View" at bounding box center [182, 108] width 16 height 7
click at [318, 68] on button "Submit review" at bounding box center [319, 68] width 37 height 11
click at [65, 37] on h4 "[EMAIL_ADDRESS][DOMAIN_NAME]" at bounding box center [92, 40] width 160 height 7
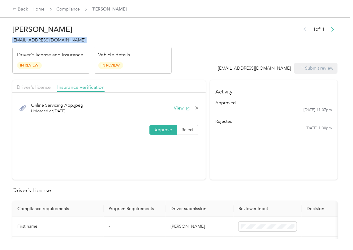
click at [65, 37] on h4 "[EMAIL_ADDRESS][DOMAIN_NAME]" at bounding box center [92, 40] width 160 height 7
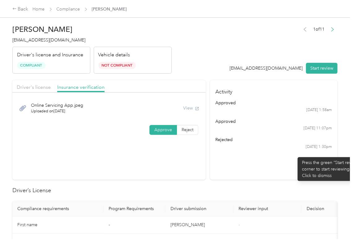
drag, startPoint x: 295, startPoint y: 154, endPoint x: 288, endPoint y: 154, distance: 6.8
click at [295, 154] on section "Activity approved [DATE] 1:58am approved [DATE] 11:07pm rejected [DATE] 1:30pm" at bounding box center [274, 130] width 128 height 100
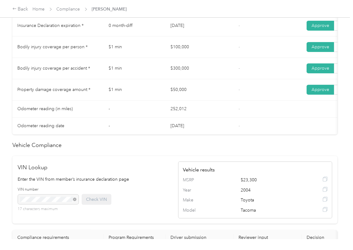
scroll to position [325, 0]
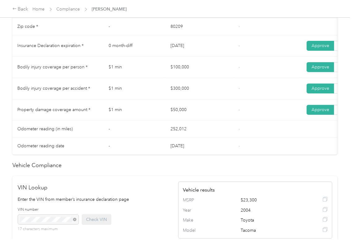
drag, startPoint x: 208, startPoint y: 76, endPoint x: 168, endPoint y: 74, distance: 40.0
click at [208, 76] on td "$100,000" at bounding box center [200, 67] width 68 height 21
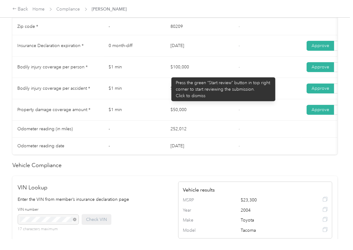
drag, startPoint x: 168, startPoint y: 74, endPoint x: 173, endPoint y: 85, distance: 12.0
click at [179, 74] on td "$100,000" at bounding box center [200, 67] width 68 height 21
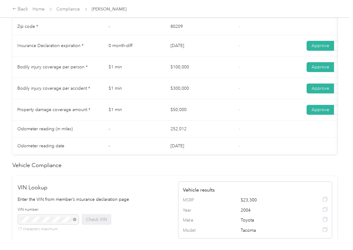
drag, startPoint x: 170, startPoint y: 88, endPoint x: 164, endPoint y: 111, distance: 23.7
click at [170, 89] on td "$300,000" at bounding box center [200, 88] width 68 height 21
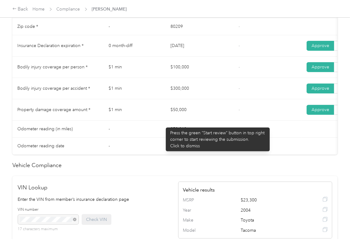
drag, startPoint x: 163, startPoint y: 125, endPoint x: 169, endPoint y: 128, distance: 6.9
click at [167, 121] on tr "Property damage coverage amount * $1 min $50,000 - Approve Reject" at bounding box center [230, 109] width 437 height 21
click at [206, 133] on td "252,012" at bounding box center [200, 129] width 68 height 17
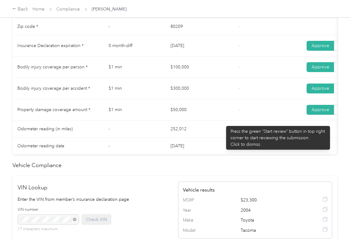
click at [223, 121] on td "$50,000" at bounding box center [200, 109] width 68 height 21
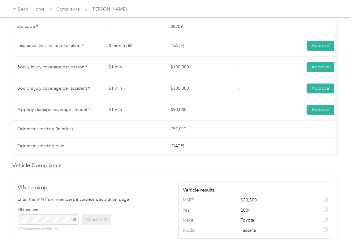
click at [192, 72] on td "$100,000" at bounding box center [200, 67] width 68 height 21
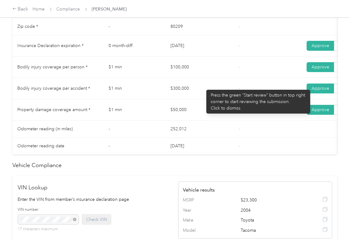
click at [203, 87] on td "$300,000" at bounding box center [200, 88] width 68 height 21
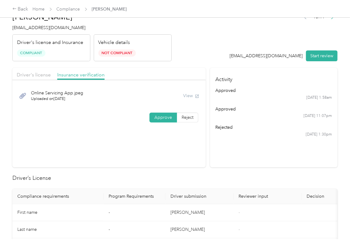
scroll to position [0, 0]
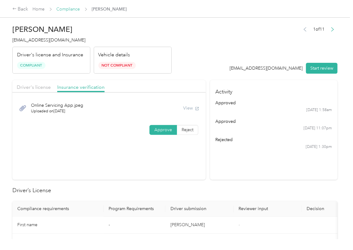
click at [68, 11] on link "Compliance" at bounding box center [69, 9] width 24 height 5
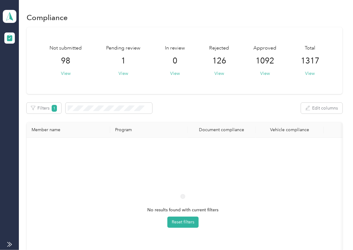
click at [162, 134] on th "Program" at bounding box center [148, 129] width 77 height 15
drag, startPoint x: 192, startPoint y: 105, endPoint x: 18, endPoint y: 36, distance: 187.3
click at [192, 104] on div "Filters 1 Edit columns" at bounding box center [185, 108] width 316 height 11
click at [10, 11] on span at bounding box center [10, 16] width 14 height 13
click at [21, 66] on div "Log out" at bounding box center [20, 65] width 24 height 7
